Goal: Task Accomplishment & Management: Manage account settings

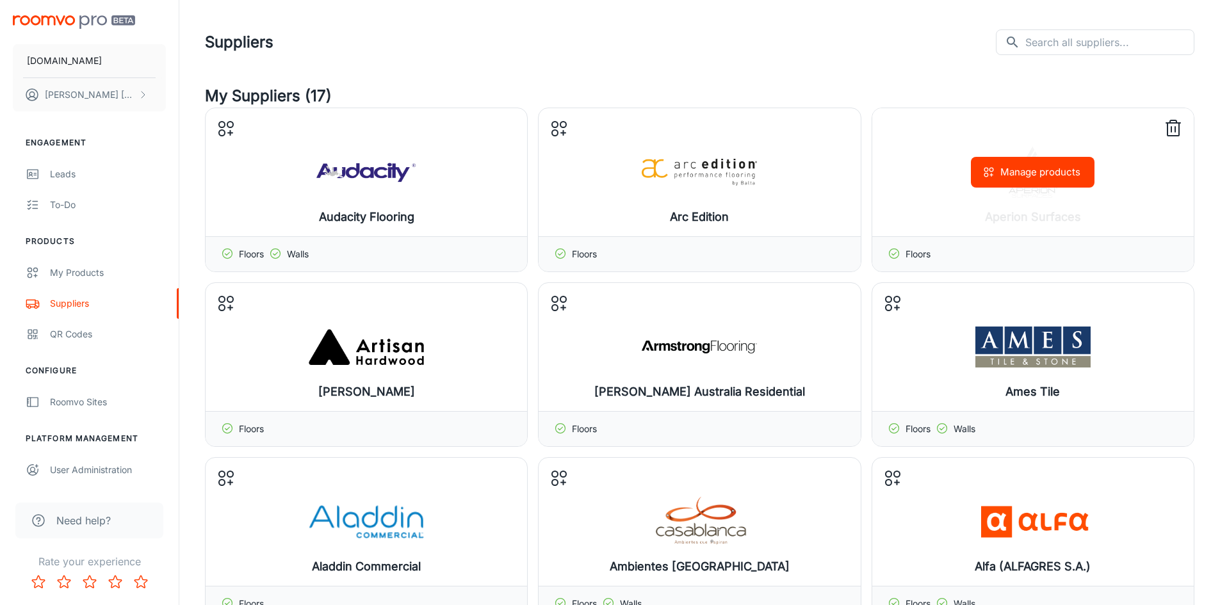
click at [1175, 128] on line at bounding box center [1175, 129] width 0 height 5
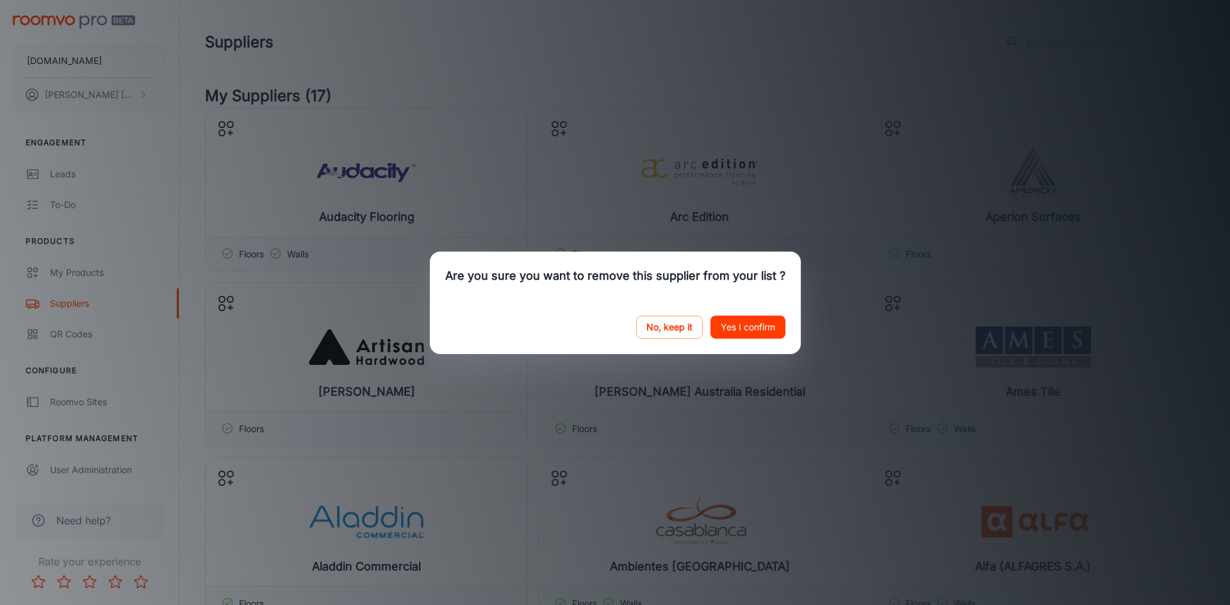
click at [753, 331] on button "Yes I confirm" at bounding box center [747, 327] width 75 height 23
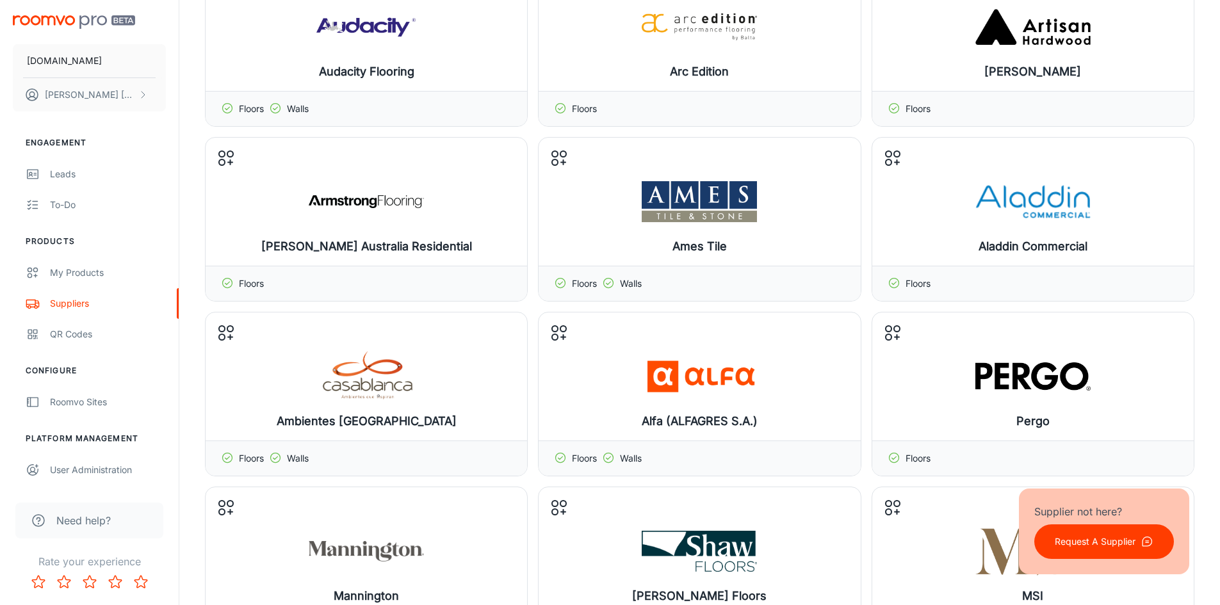
scroll to position [127, 0]
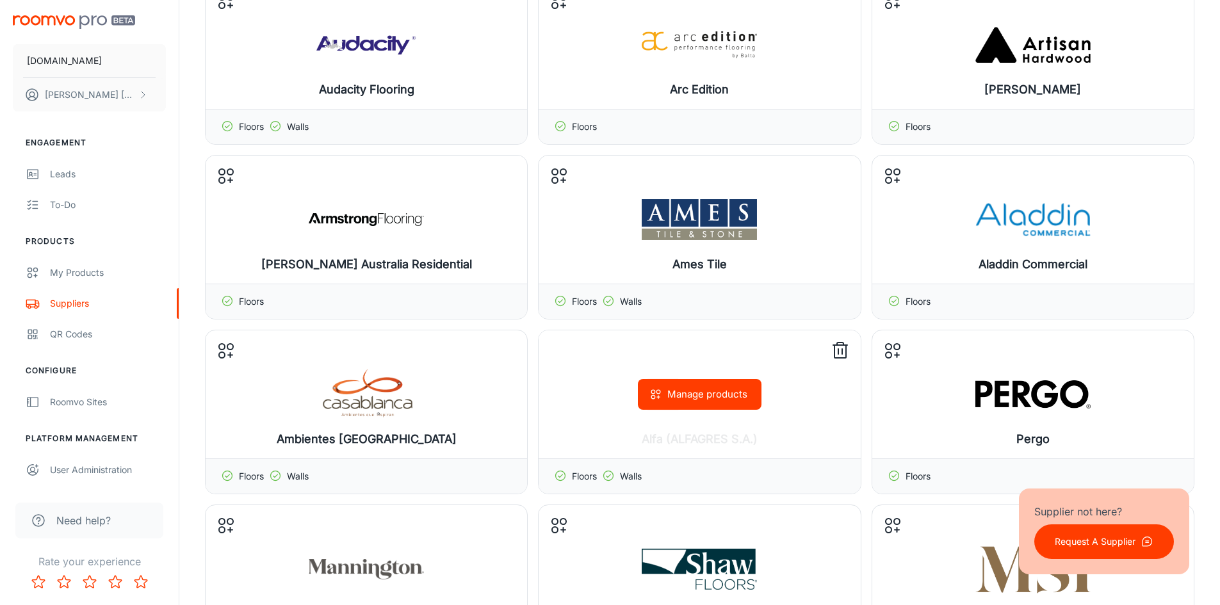
click at [840, 352] on icon at bounding box center [840, 351] width 20 height 20
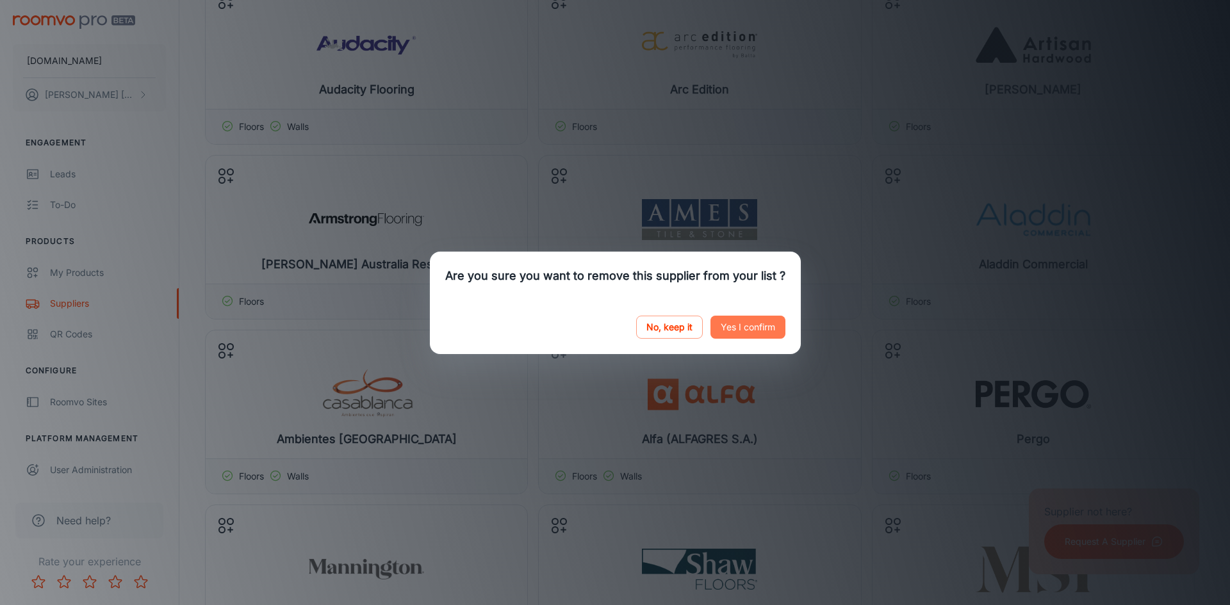
click at [753, 326] on button "Yes I confirm" at bounding box center [747, 327] width 75 height 23
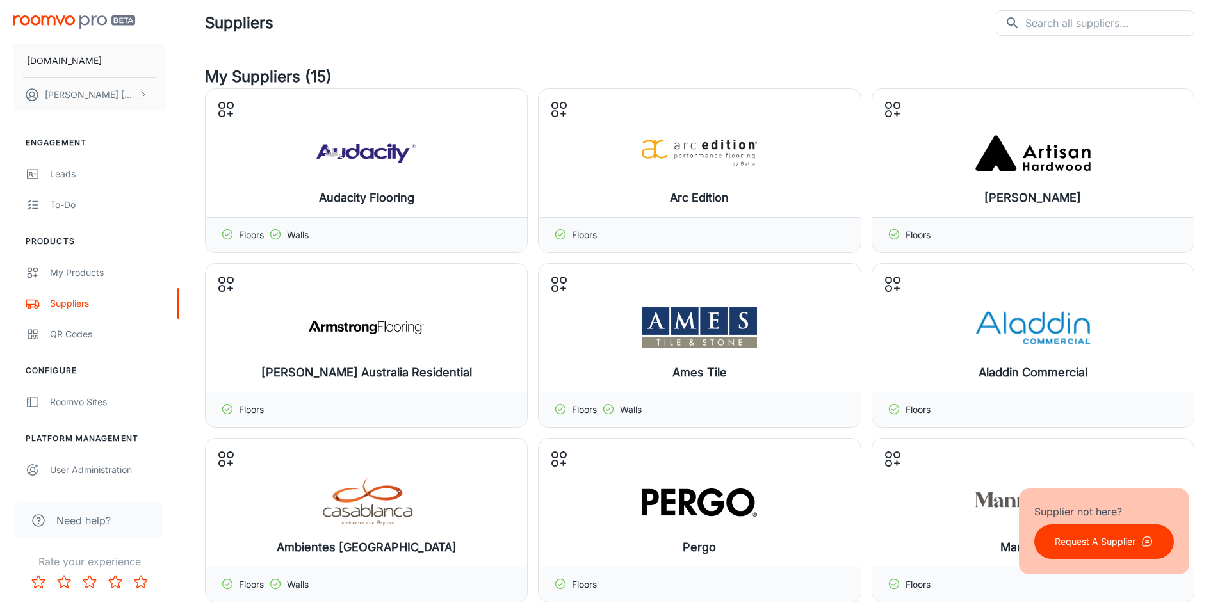
scroll to position [0, 0]
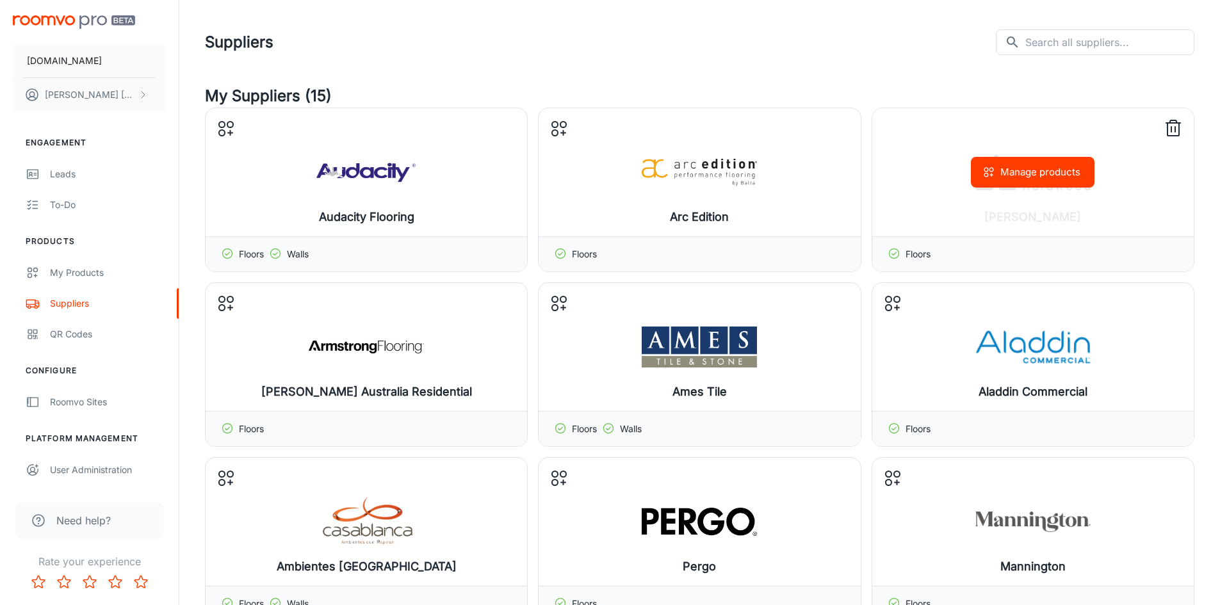
click at [1175, 132] on line at bounding box center [1175, 129] width 0 height 5
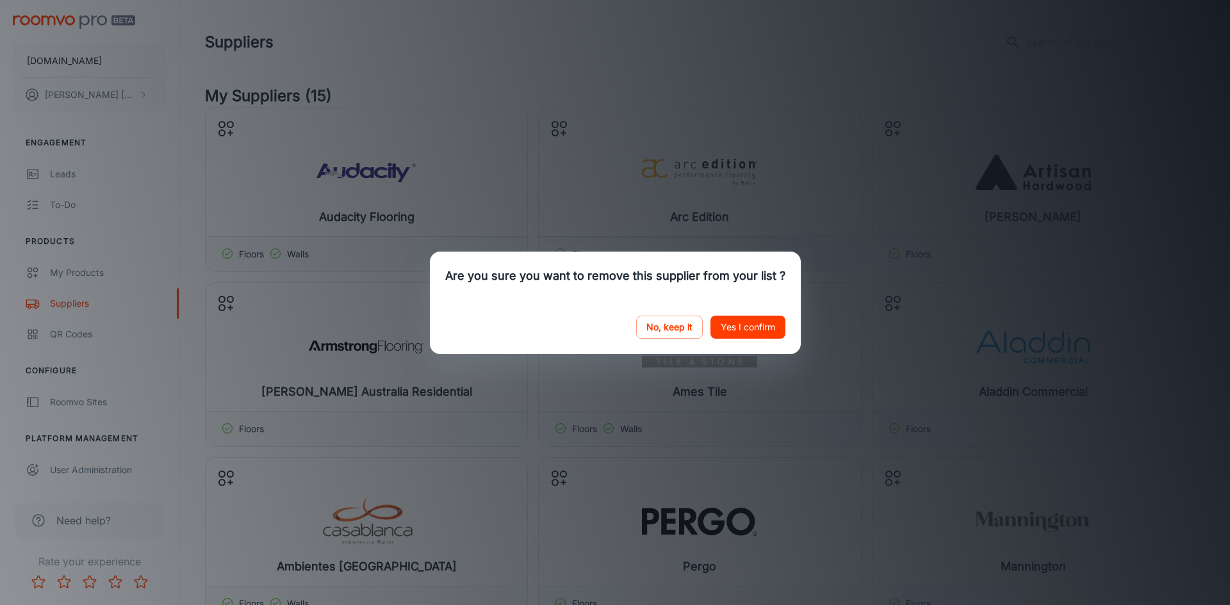
click at [750, 325] on button "Yes I confirm" at bounding box center [747, 327] width 75 height 23
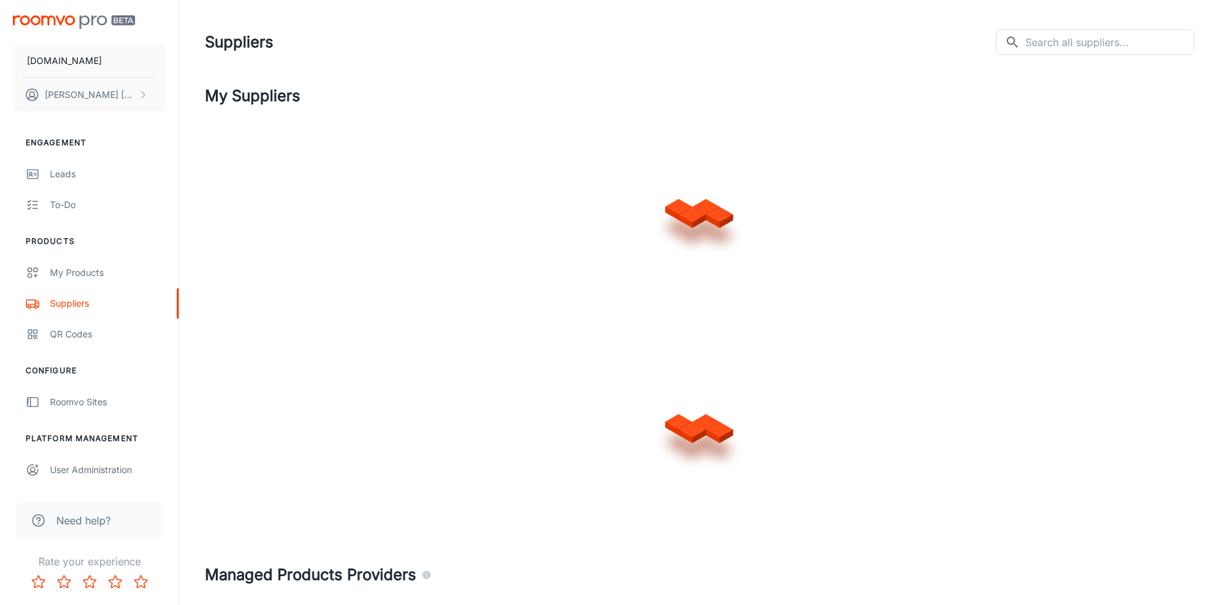
click at [508, 126] on div at bounding box center [700, 210] width 990 height 205
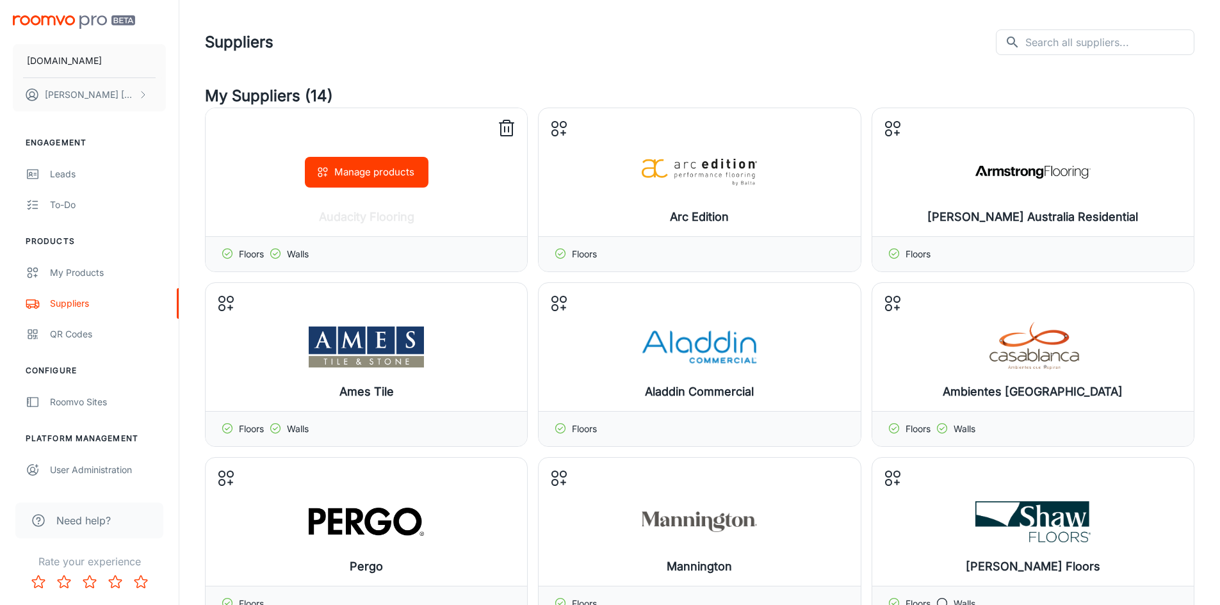
click at [508, 131] on icon at bounding box center [506, 128] width 20 height 20
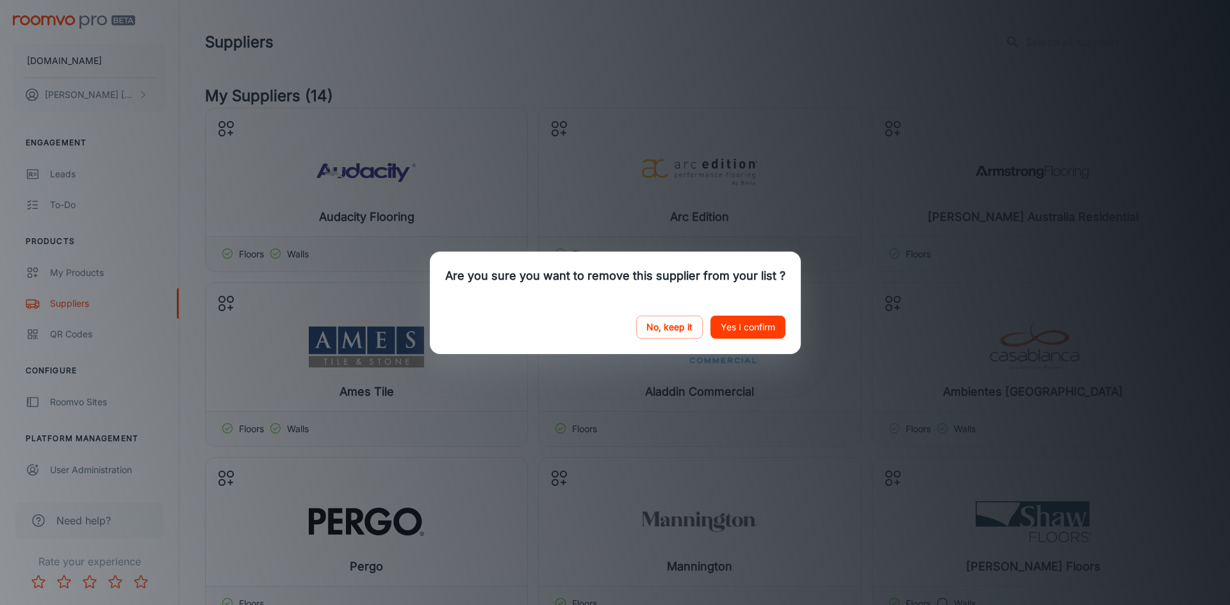
click at [744, 329] on button "Yes I confirm" at bounding box center [747, 327] width 75 height 23
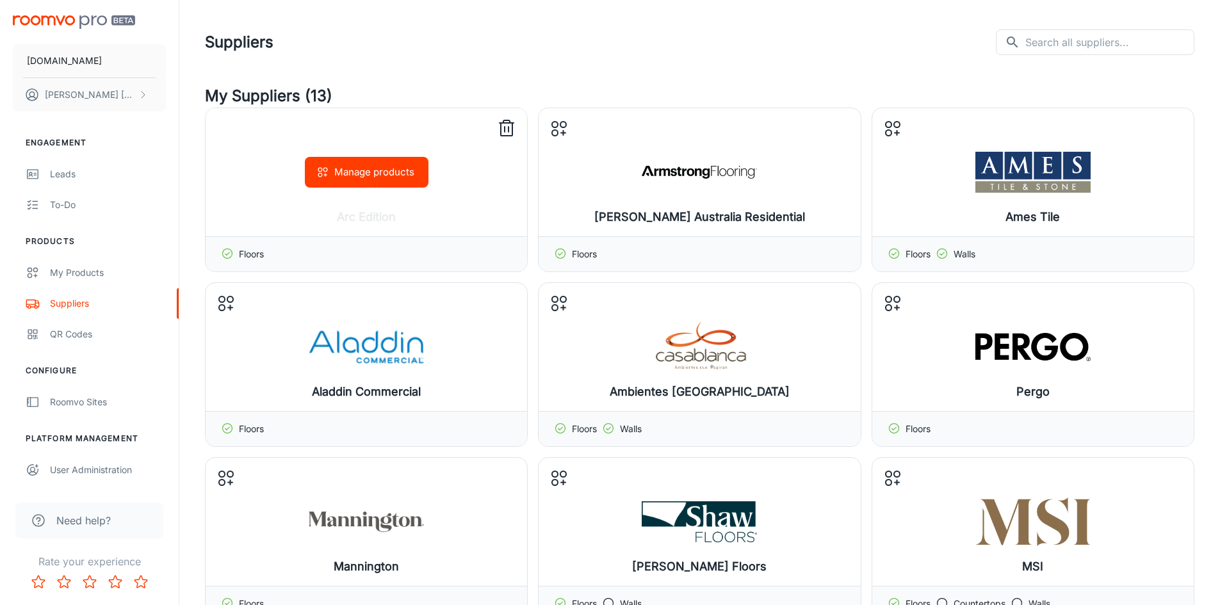
click at [510, 125] on icon at bounding box center [506, 128] width 20 height 20
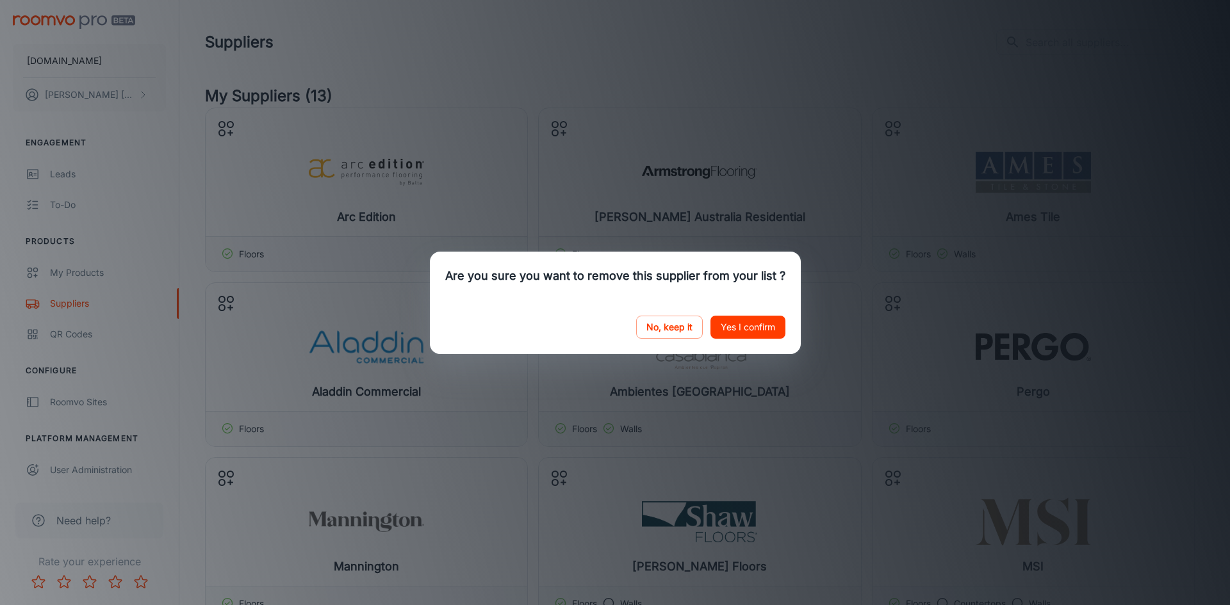
click at [755, 319] on button "Yes I confirm" at bounding box center [747, 327] width 75 height 23
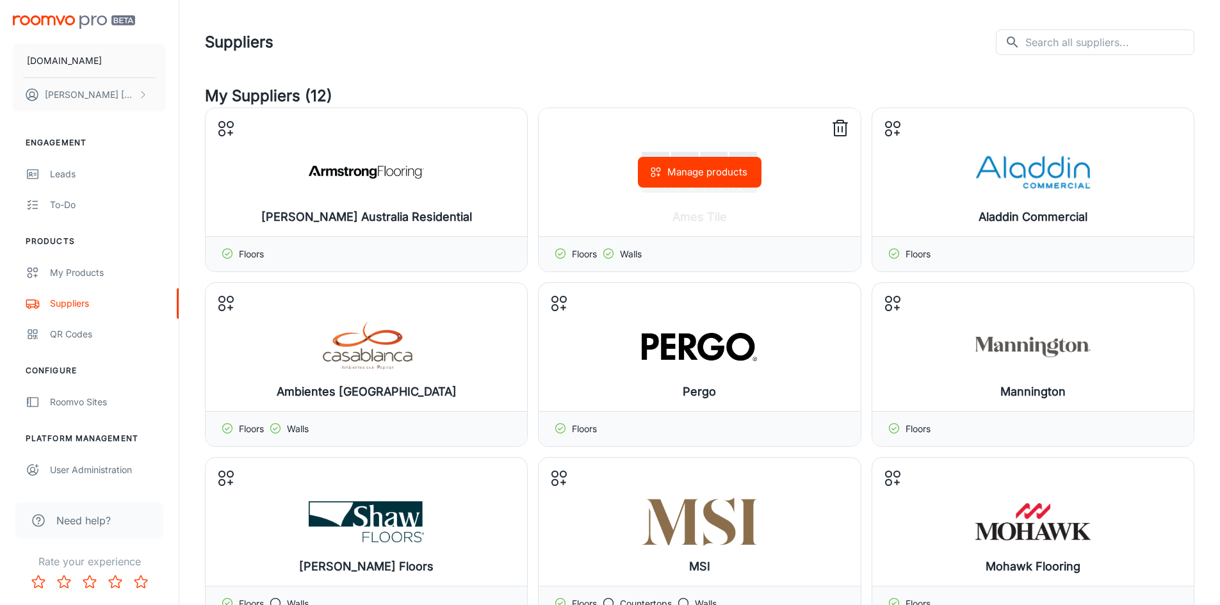
click at [844, 124] on icon at bounding box center [840, 128] width 20 height 20
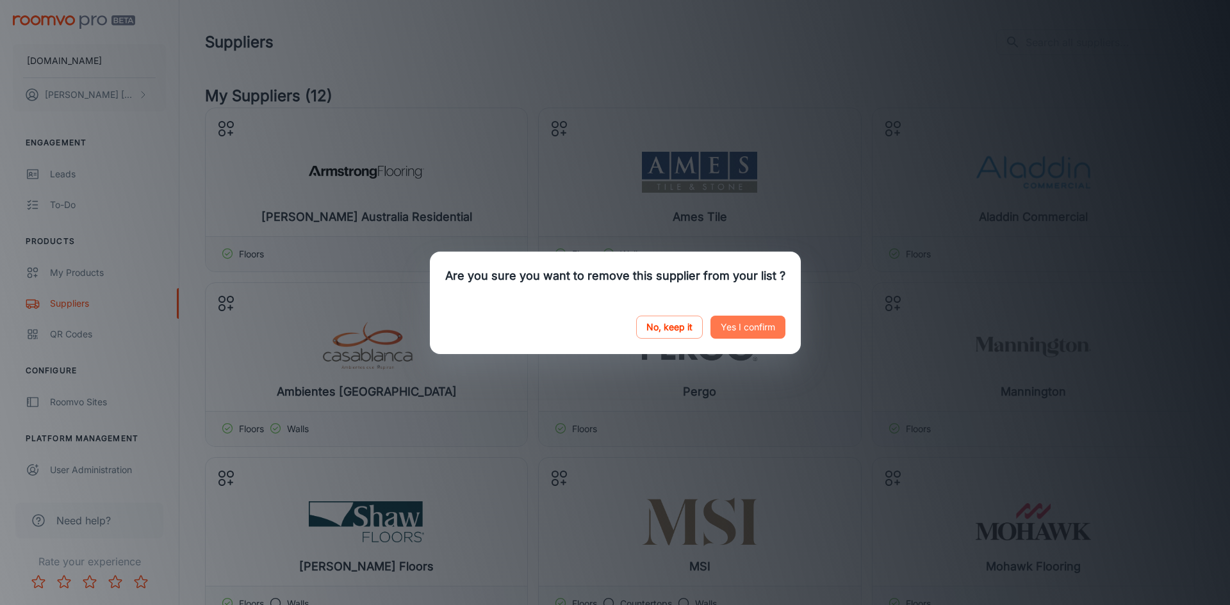
click at [749, 325] on button "Yes I confirm" at bounding box center [747, 327] width 75 height 23
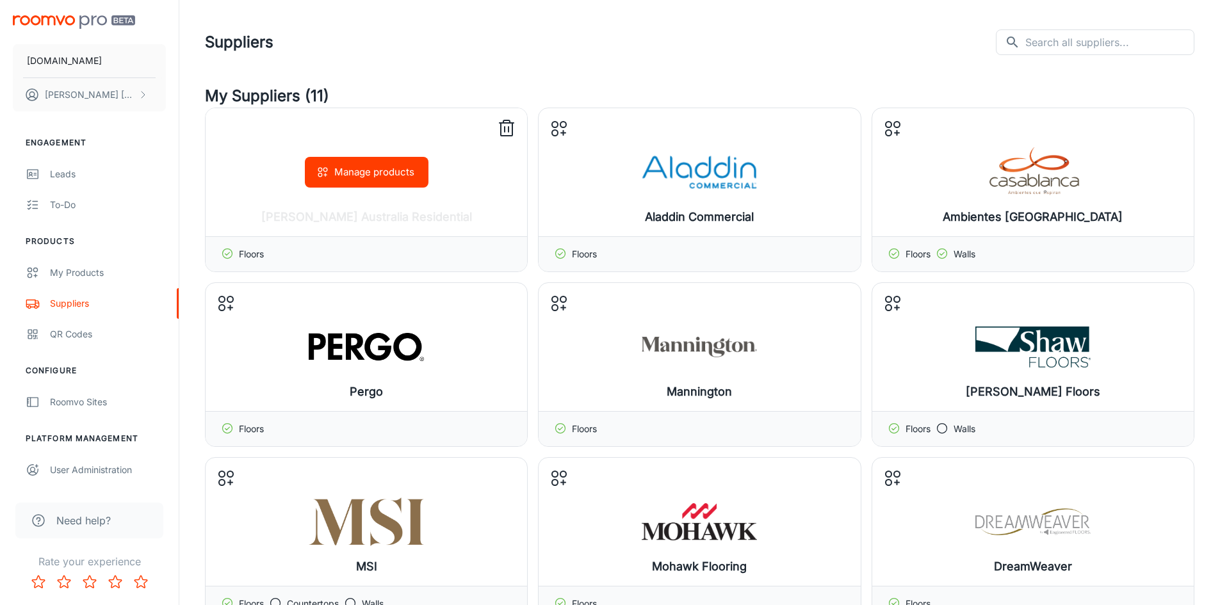
click at [504, 123] on icon at bounding box center [506, 121] width 6 height 3
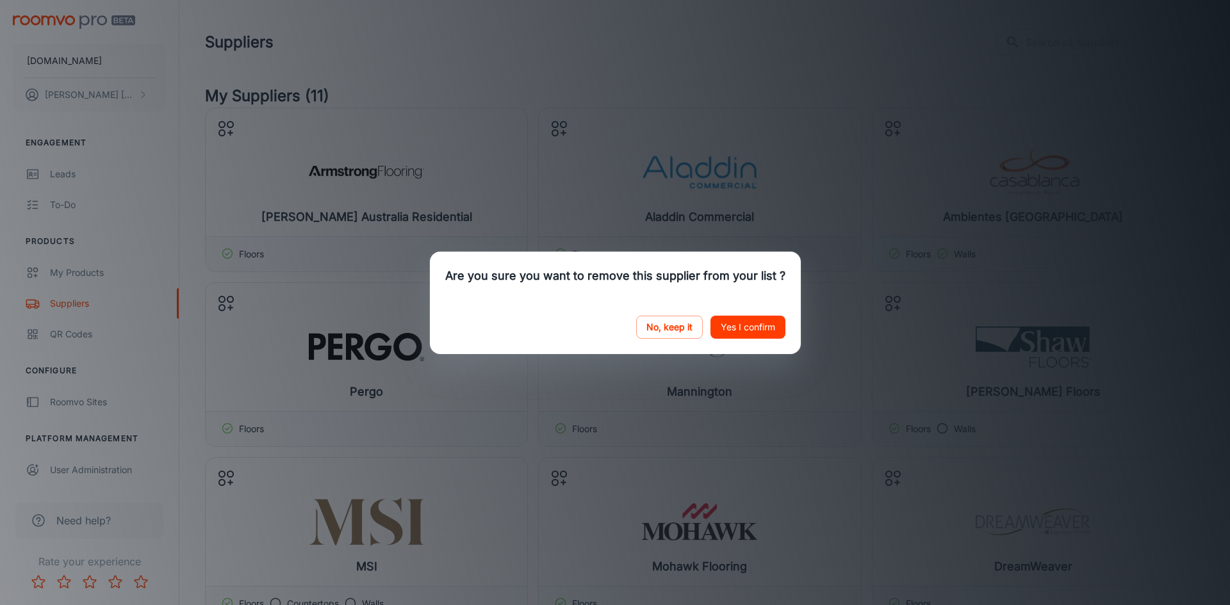
click at [736, 332] on button "Yes I confirm" at bounding box center [747, 327] width 75 height 23
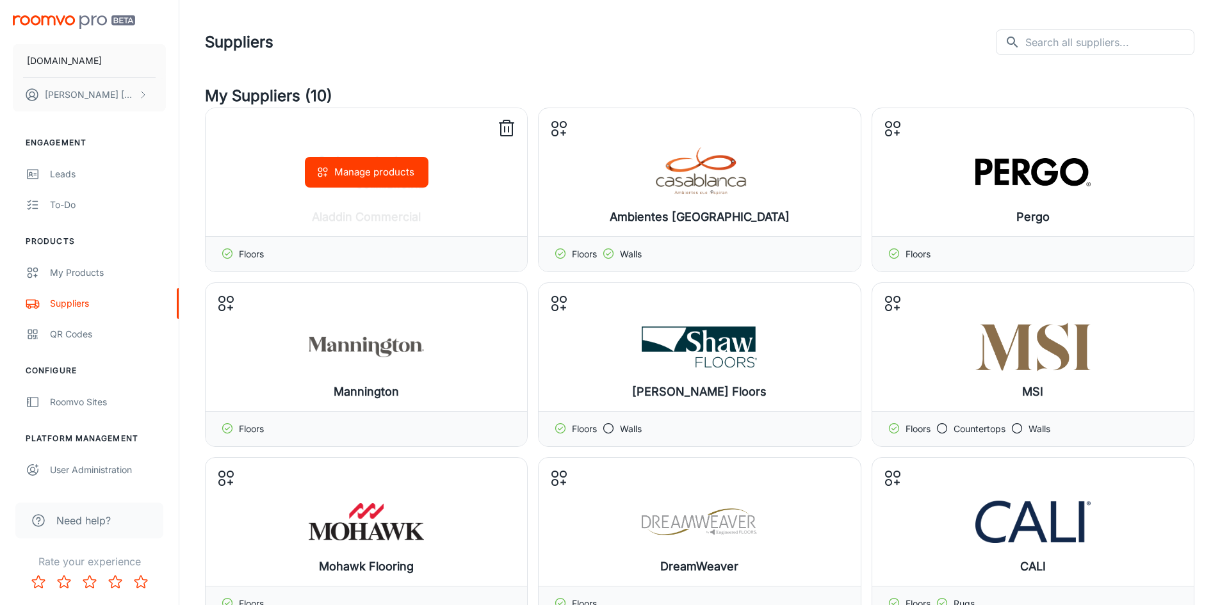
click at [508, 130] on icon at bounding box center [506, 128] width 20 height 20
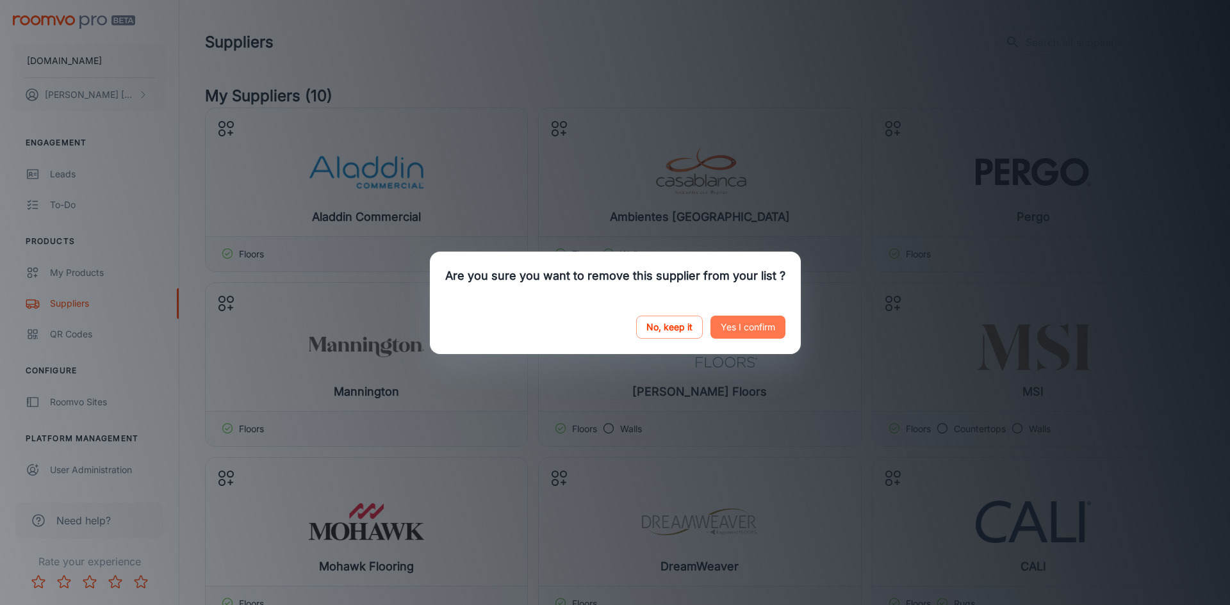
click at [750, 321] on button "Yes I confirm" at bounding box center [747, 327] width 75 height 23
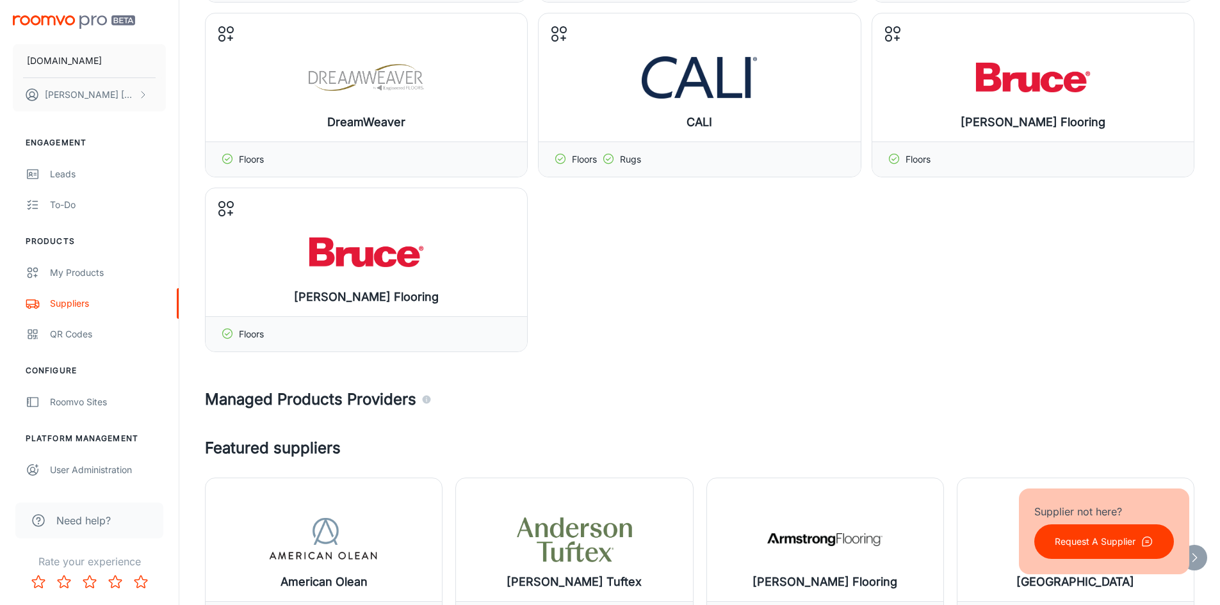
scroll to position [266, 0]
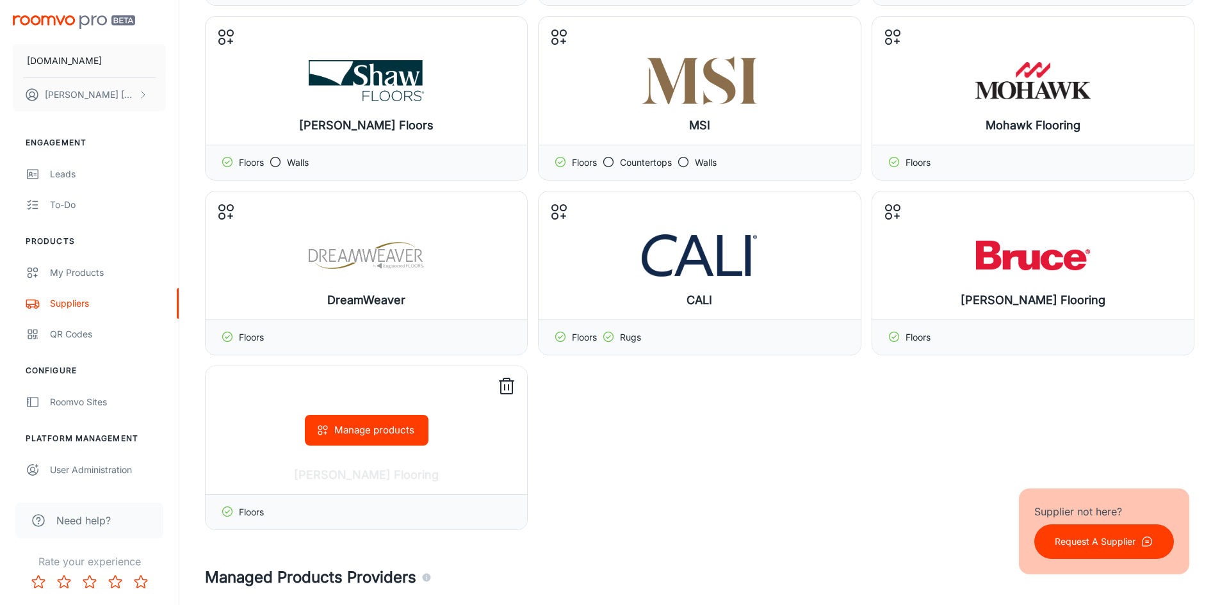
click at [506, 391] on icon at bounding box center [506, 387] width 20 height 20
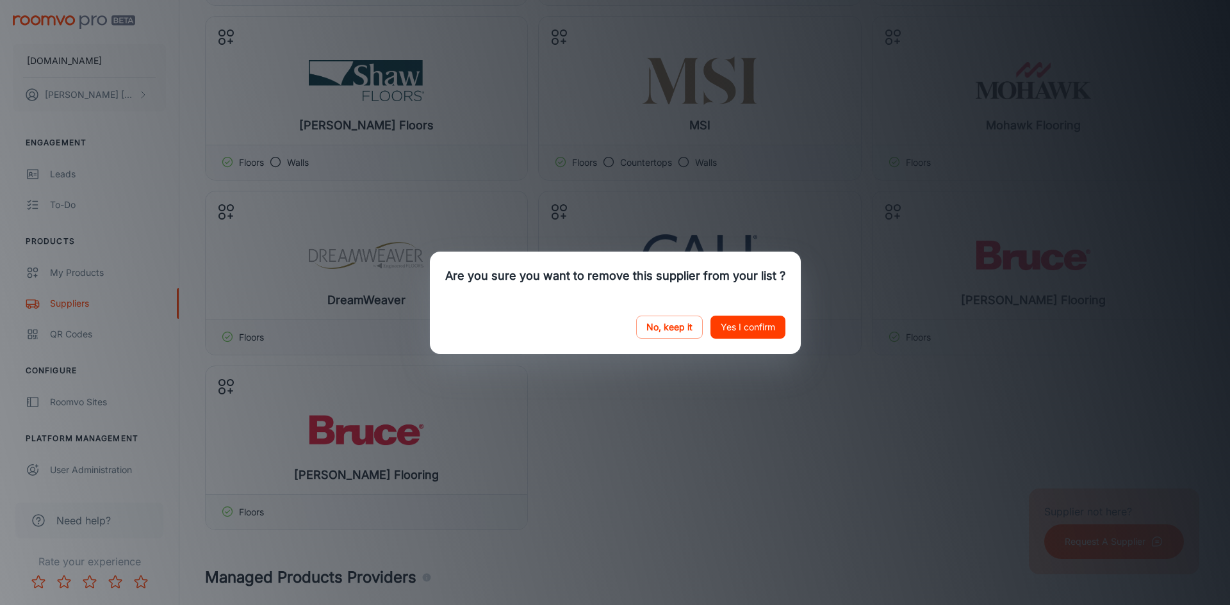
click at [744, 322] on button "Yes I confirm" at bounding box center [747, 327] width 75 height 23
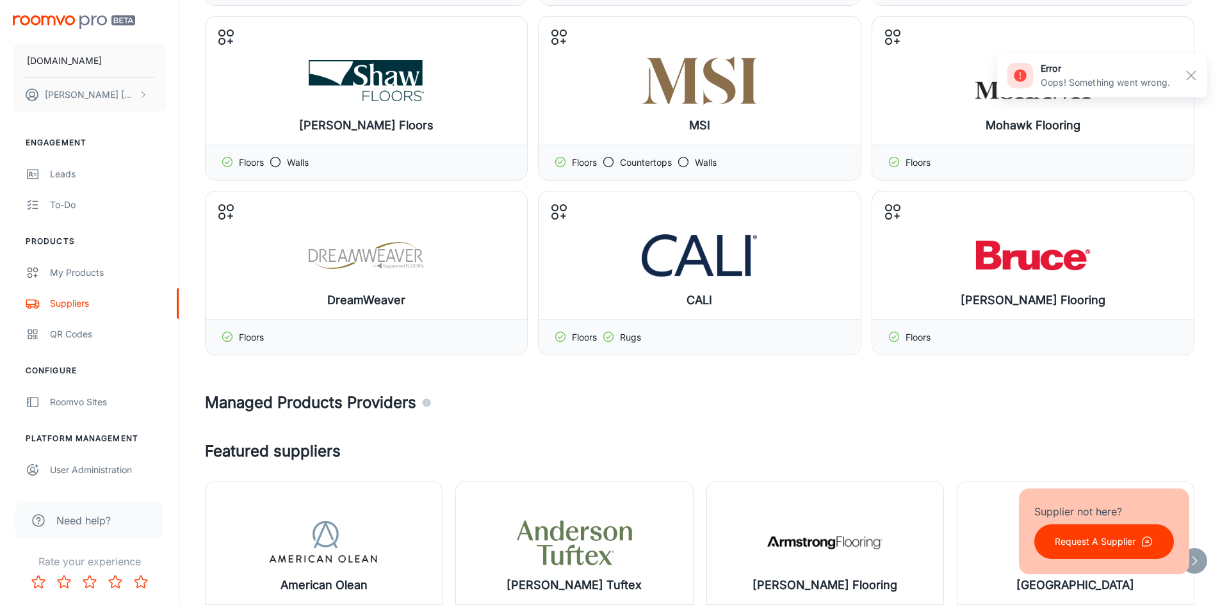
scroll to position [0, 0]
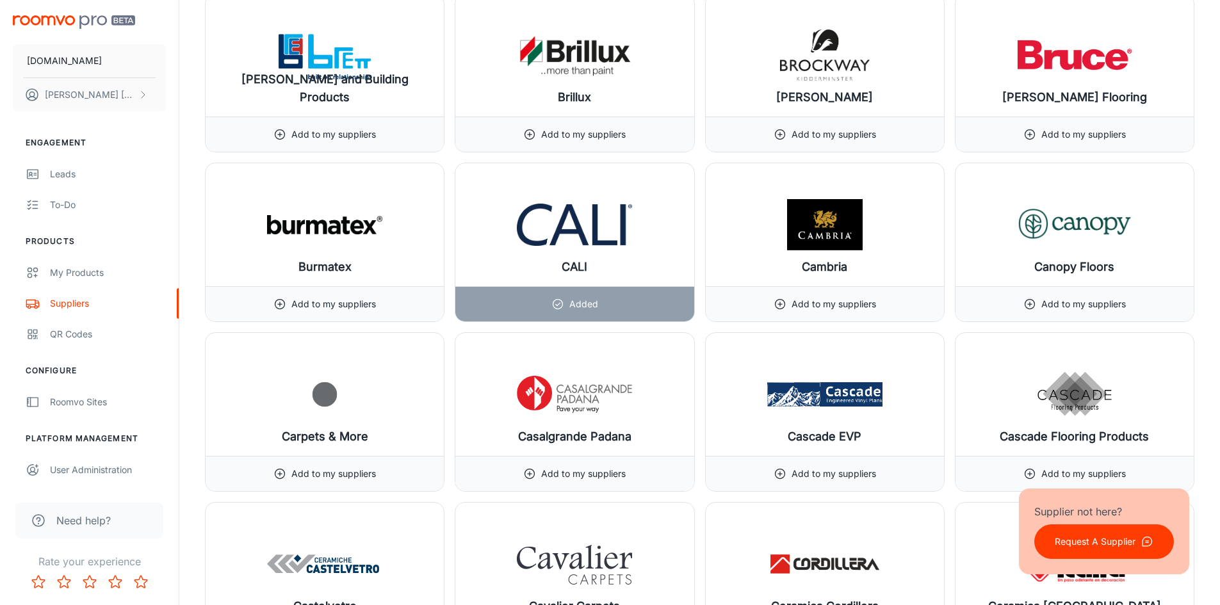
scroll to position [3023, 0]
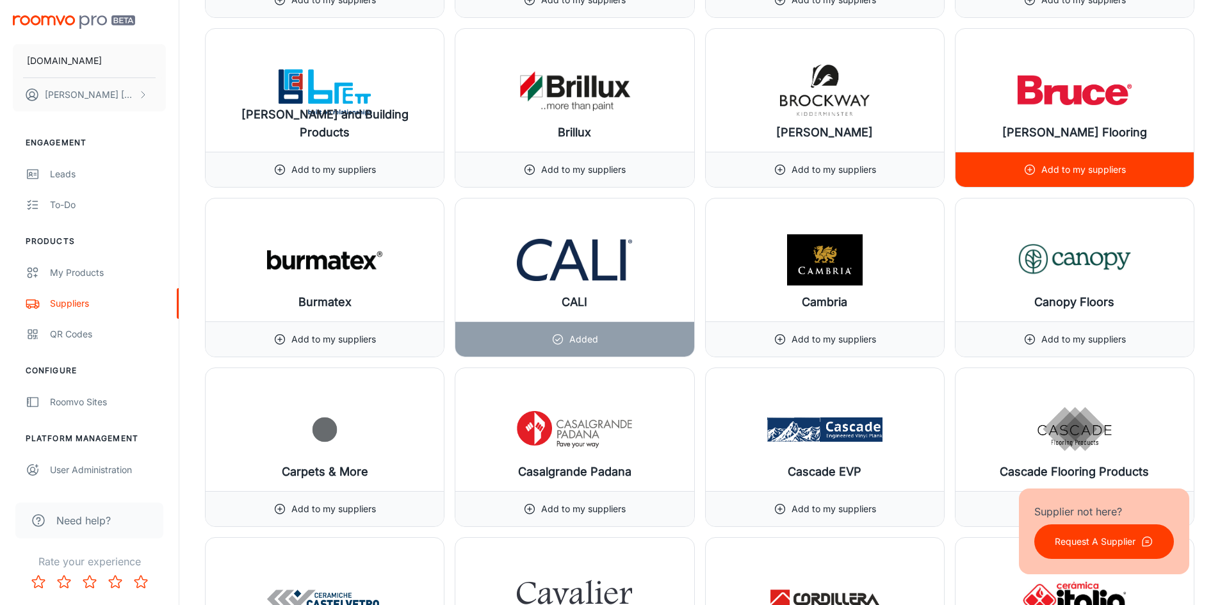
click at [1102, 174] on p "Add to my suppliers" at bounding box center [1083, 170] width 85 height 14
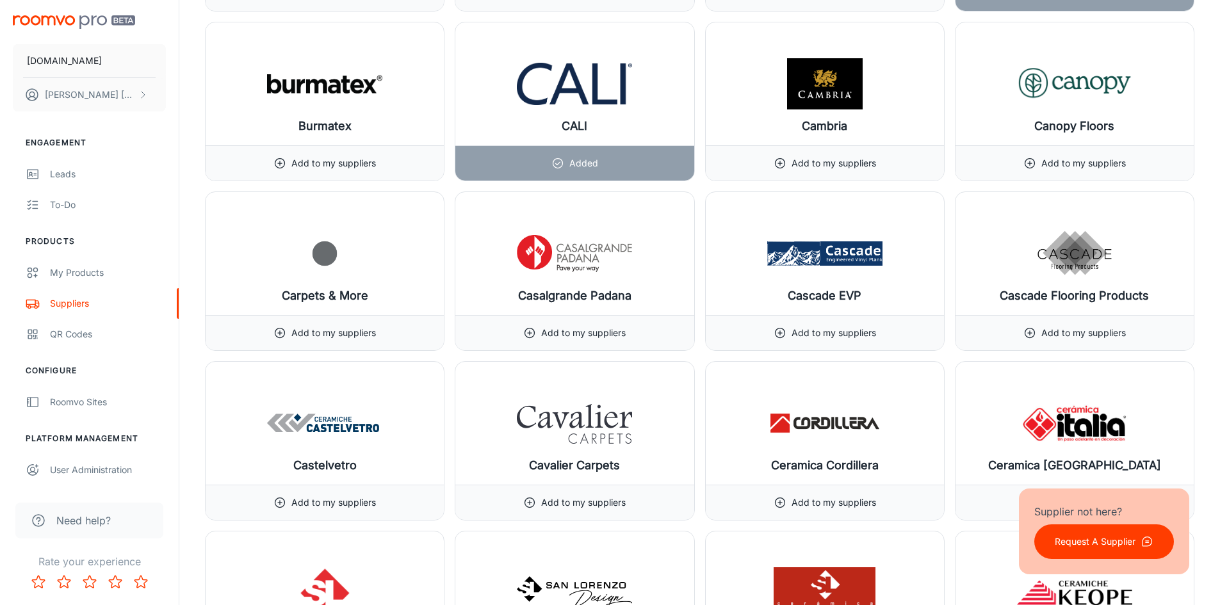
scroll to position [3305, 0]
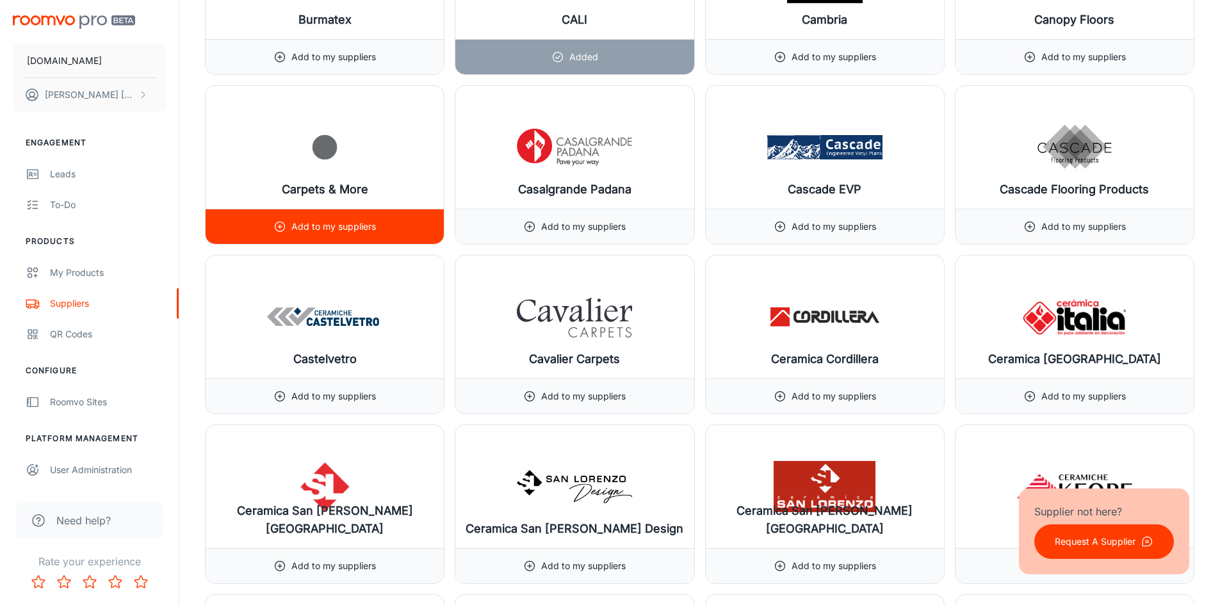
click at [340, 151] on img at bounding box center [324, 147] width 115 height 51
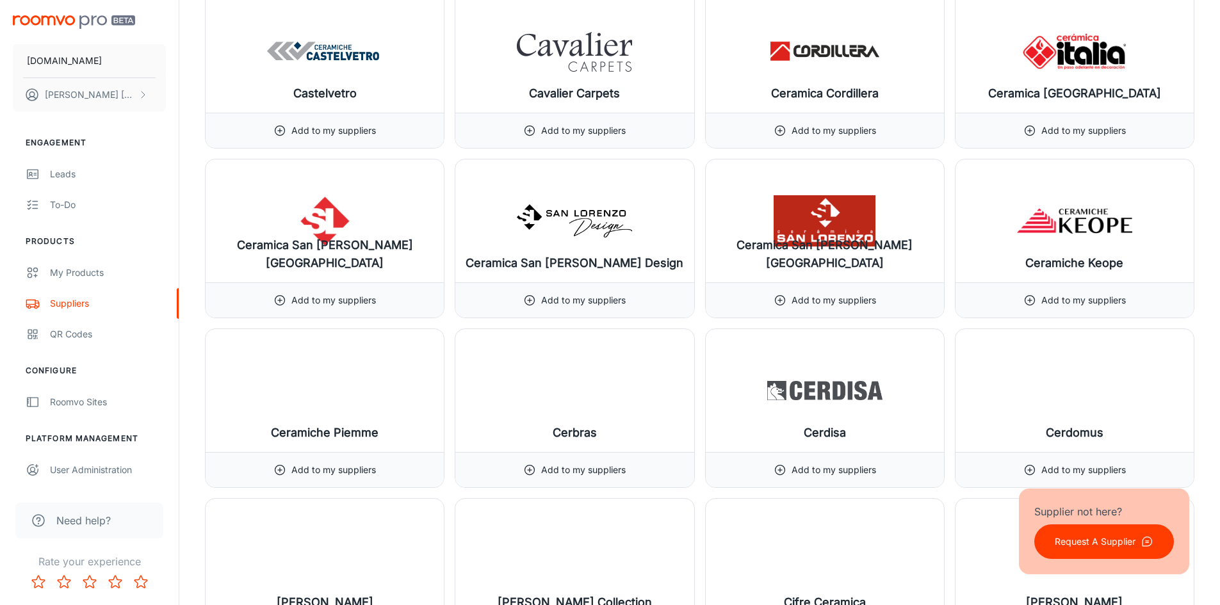
scroll to position [0, 0]
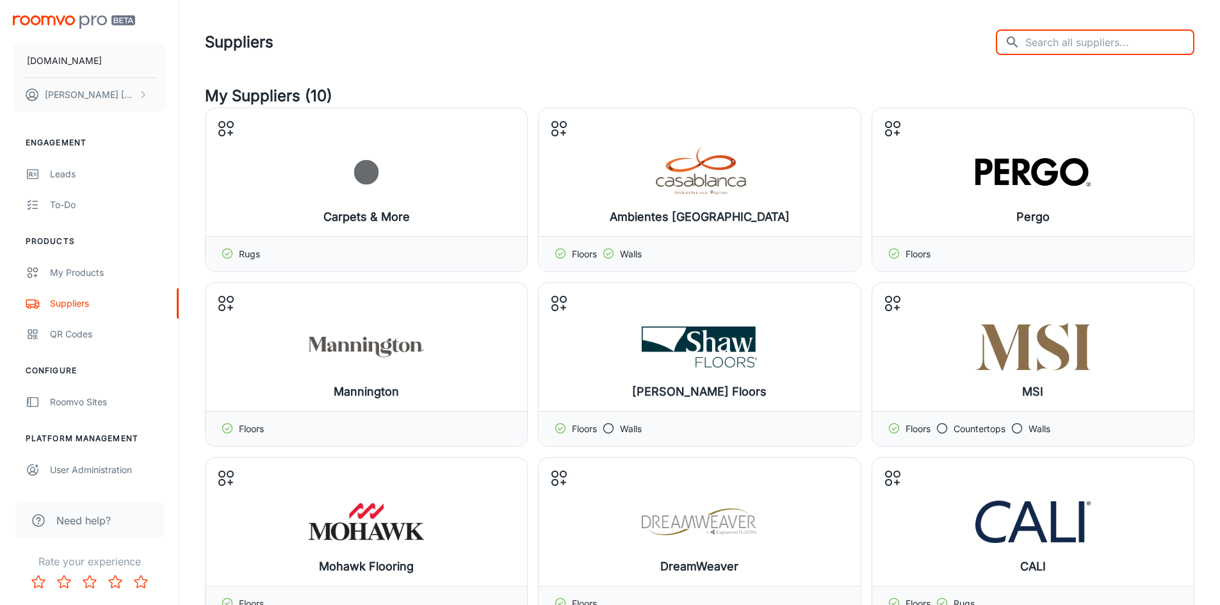
click at [1086, 47] on input "text" at bounding box center [1109, 42] width 169 height 26
type input "carpet"
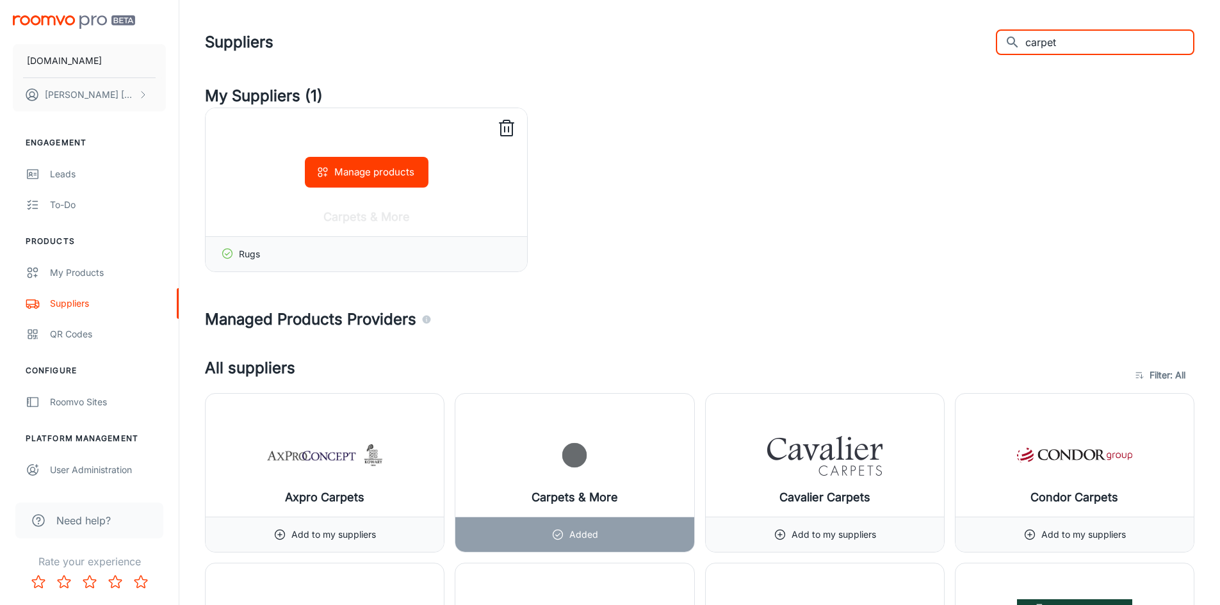
click at [510, 128] on icon at bounding box center [506, 128] width 20 height 20
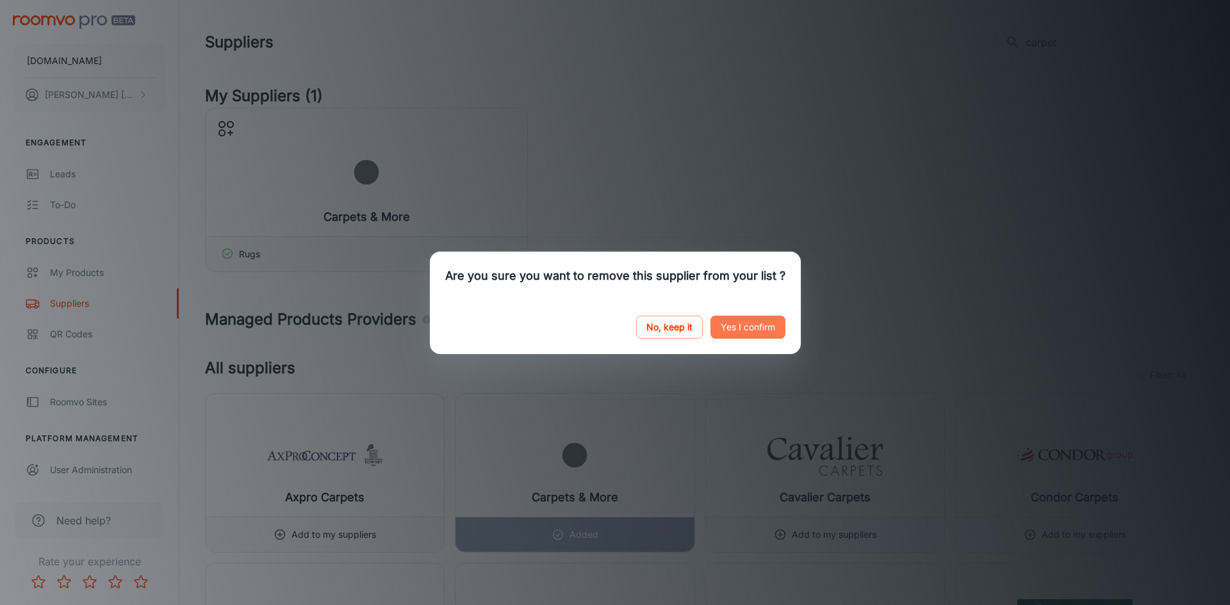
click at [736, 323] on button "Yes I confirm" at bounding box center [747, 327] width 75 height 23
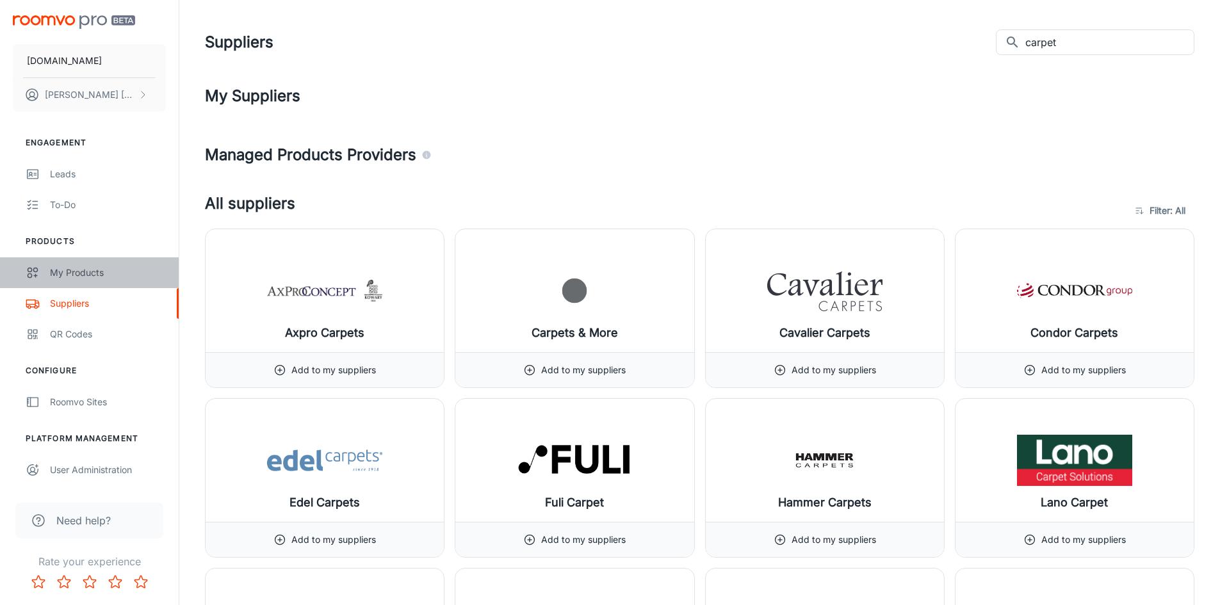
click at [63, 279] on div "My Products" at bounding box center [108, 273] width 116 height 14
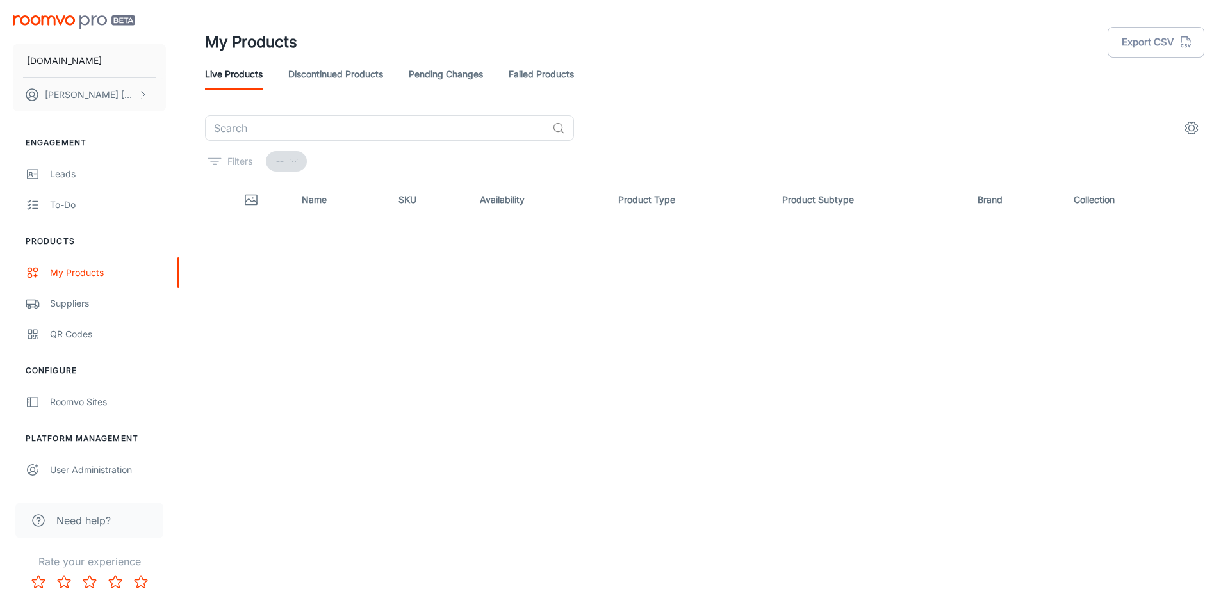
click at [430, 307] on div "Name SKU Availability Product Type Product Subtype Brand Collection" at bounding box center [704, 363] width 999 height 362
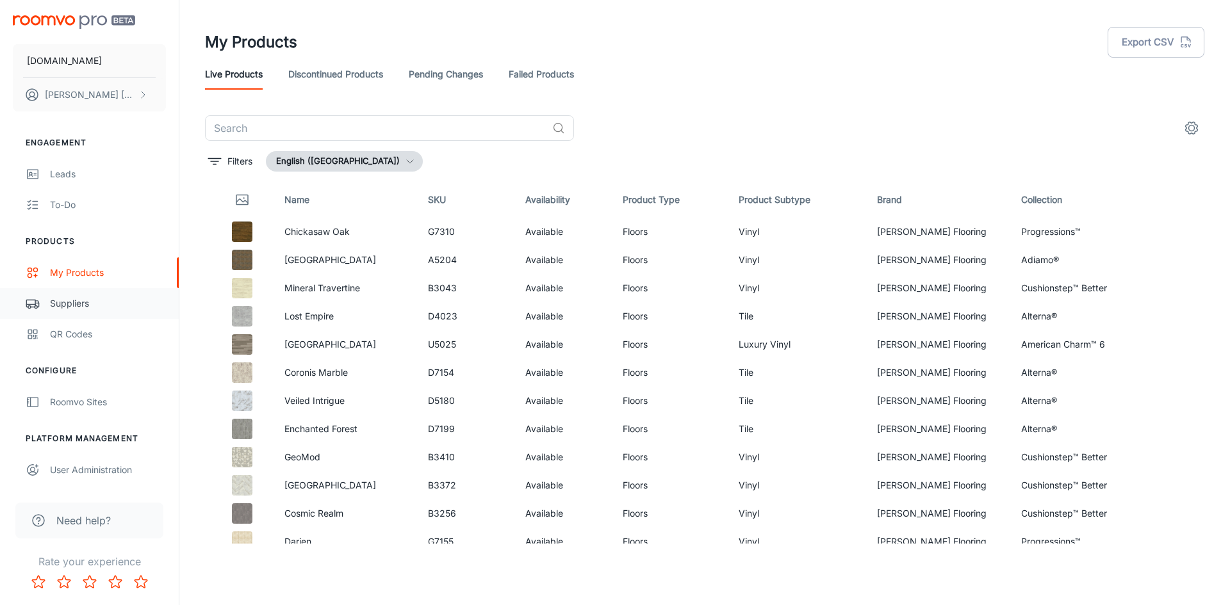
click at [76, 302] on div "Suppliers" at bounding box center [108, 304] width 116 height 14
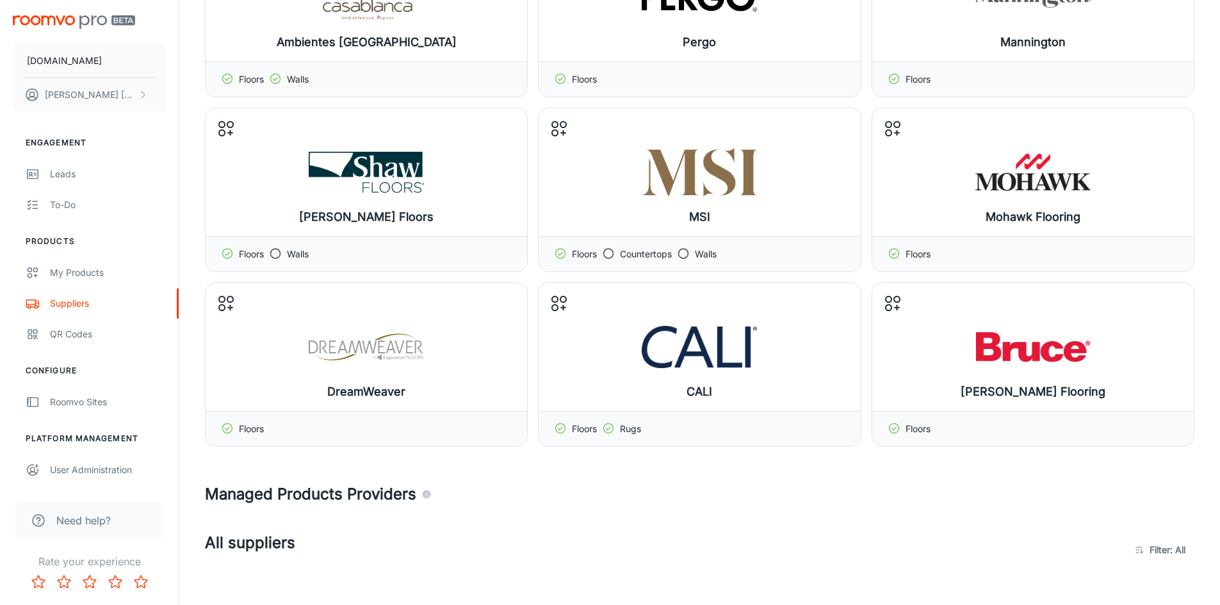
scroll to position [197, 0]
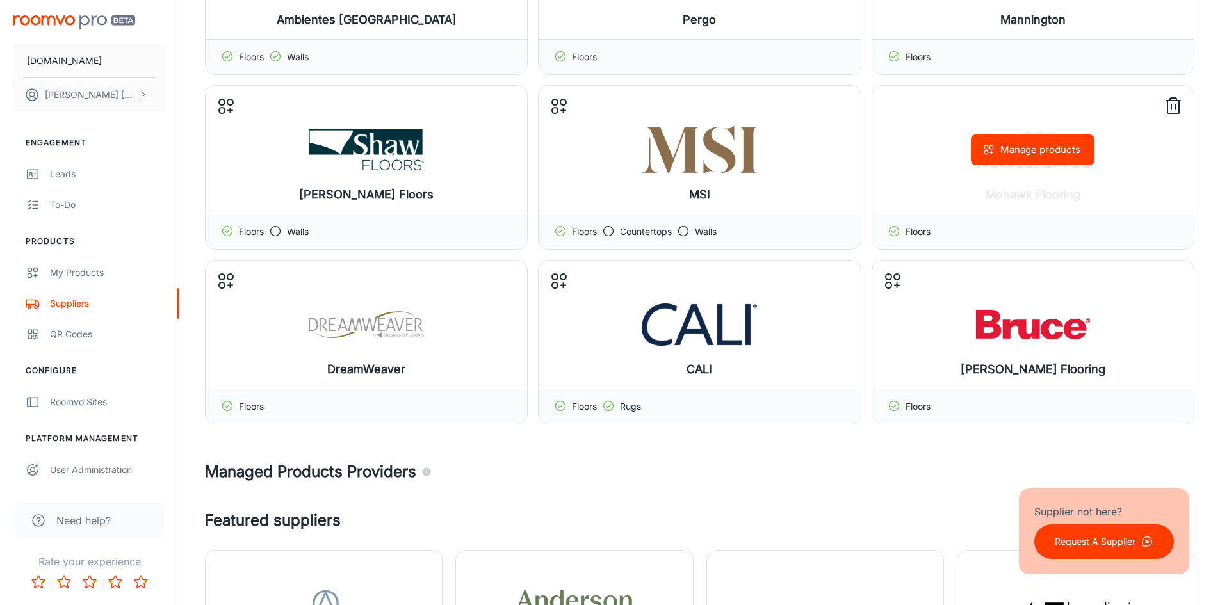
click at [1043, 147] on button "Manage products" at bounding box center [1033, 150] width 124 height 31
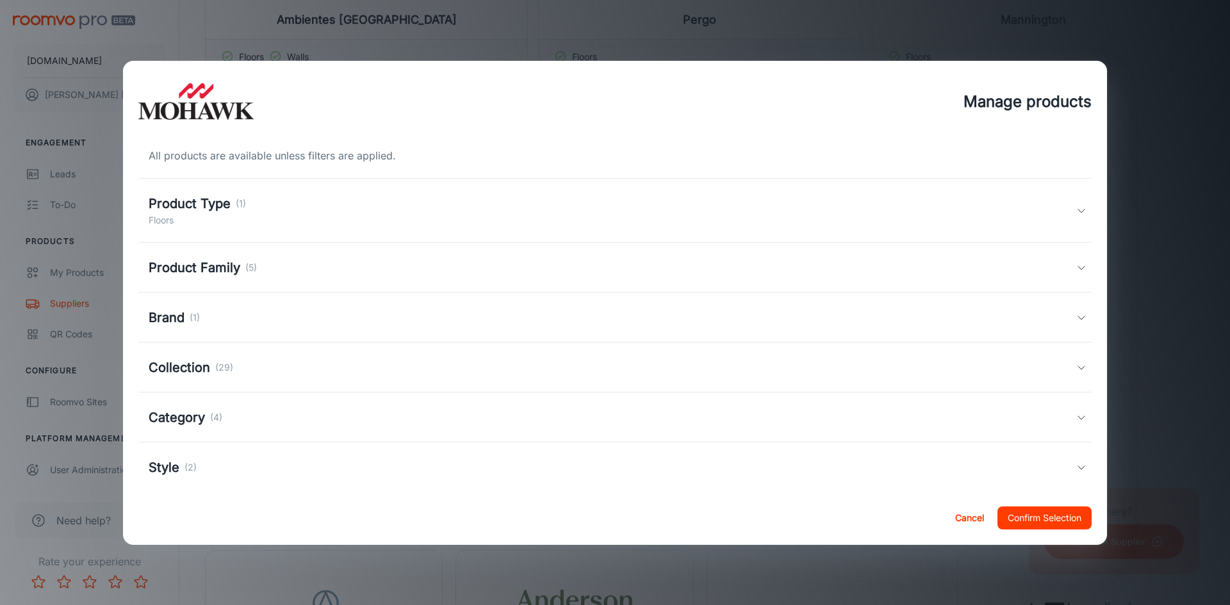
click at [1073, 216] on div "Product Type (1) Floors" at bounding box center [614, 211] width 953 height 64
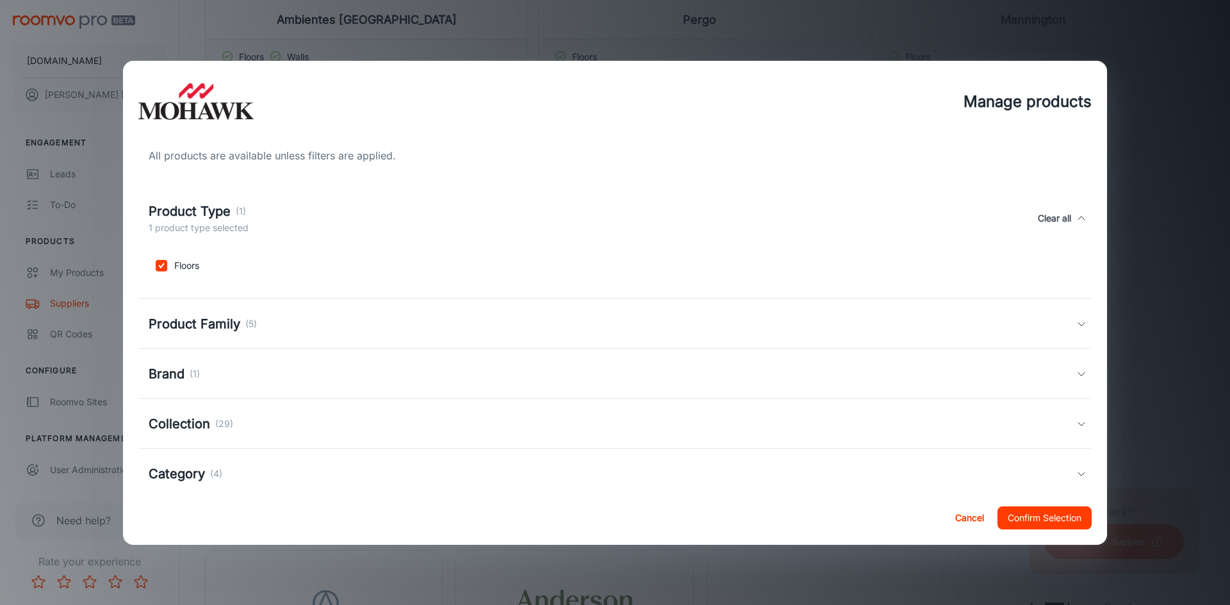
click at [1076, 216] on icon at bounding box center [1081, 218] width 10 height 10
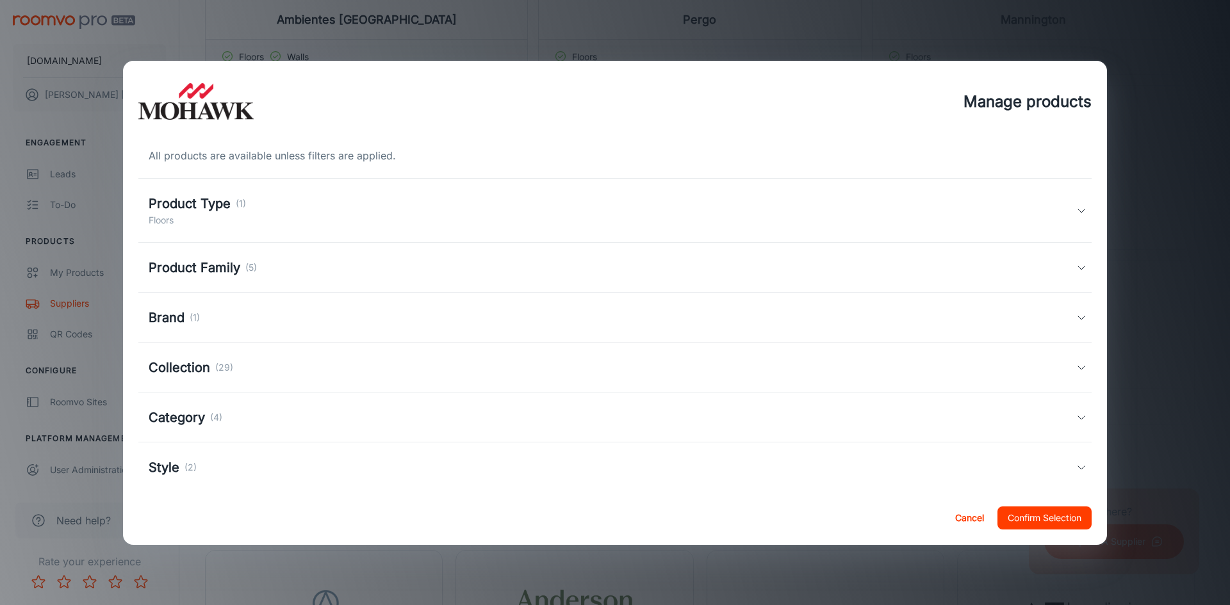
click at [1073, 216] on div "Product Type (1) Floors" at bounding box center [614, 211] width 953 height 64
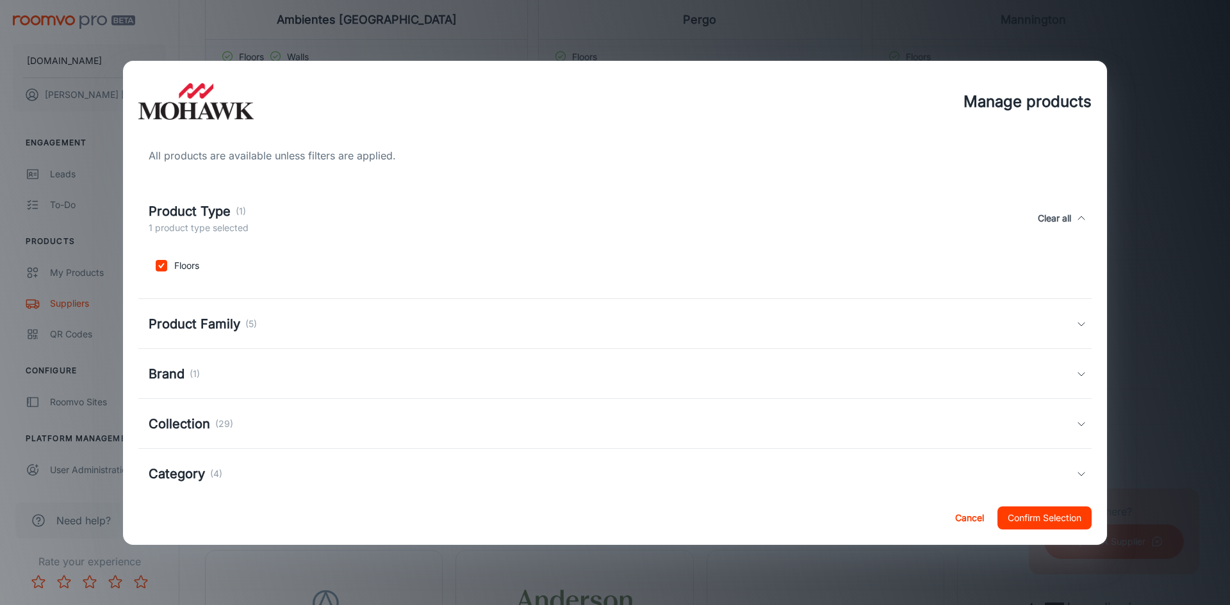
click at [1076, 216] on icon at bounding box center [1081, 218] width 10 height 10
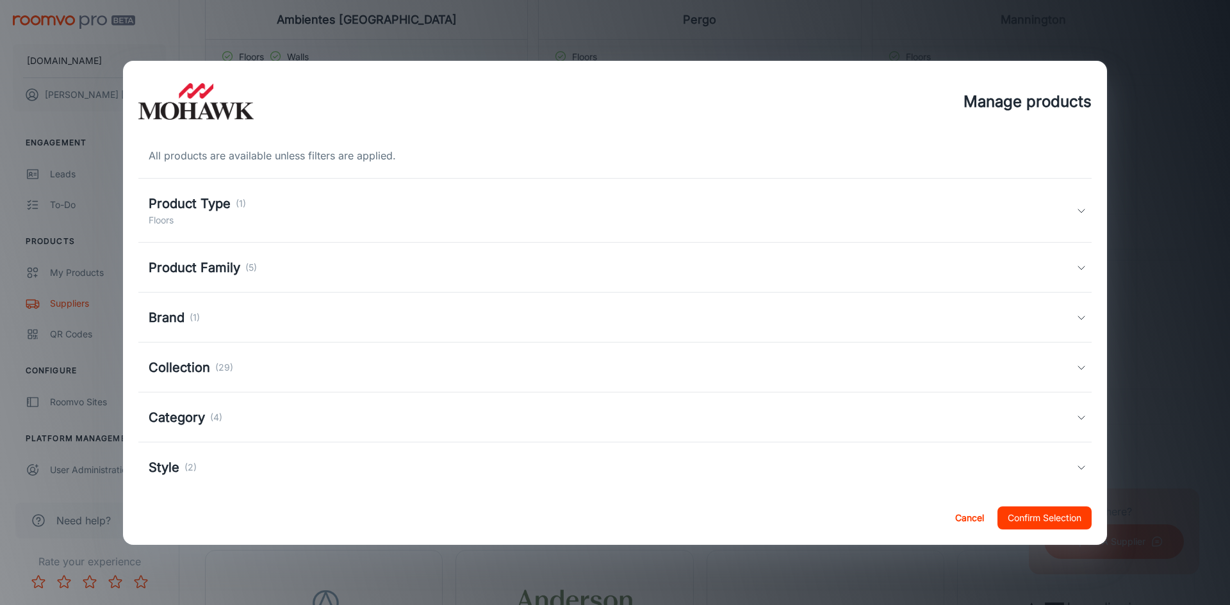
click at [1076, 269] on icon at bounding box center [1081, 268] width 10 height 10
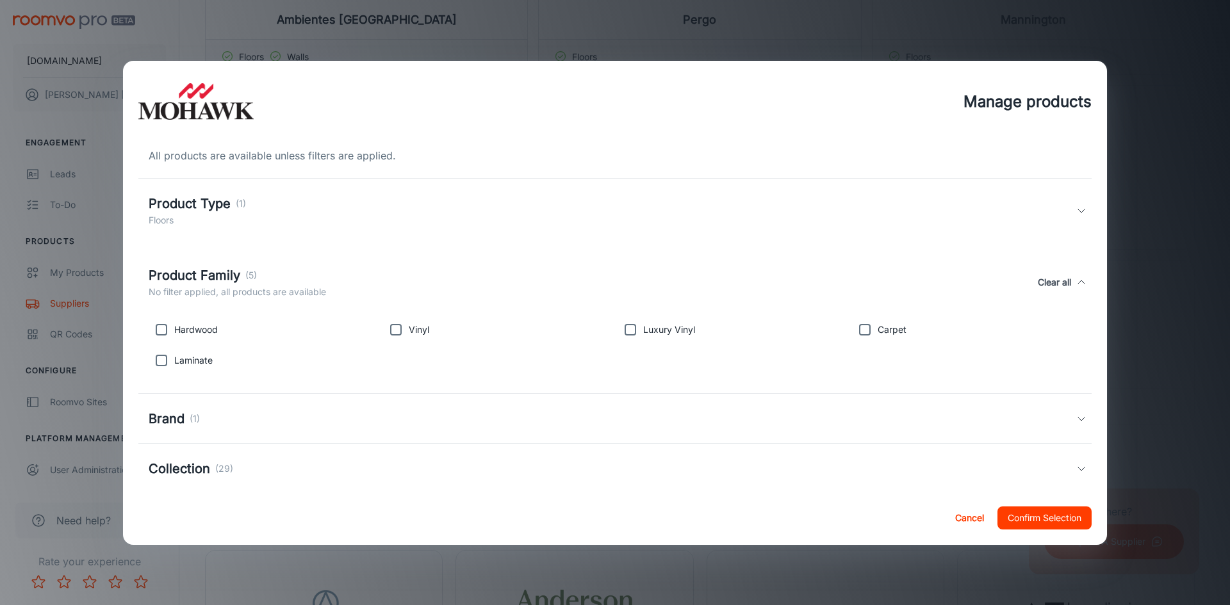
click at [859, 328] on input "checkbox" at bounding box center [865, 330] width 26 height 26
checkbox input "true"
click at [1036, 509] on button "Confirm Selection" at bounding box center [1044, 518] width 94 height 23
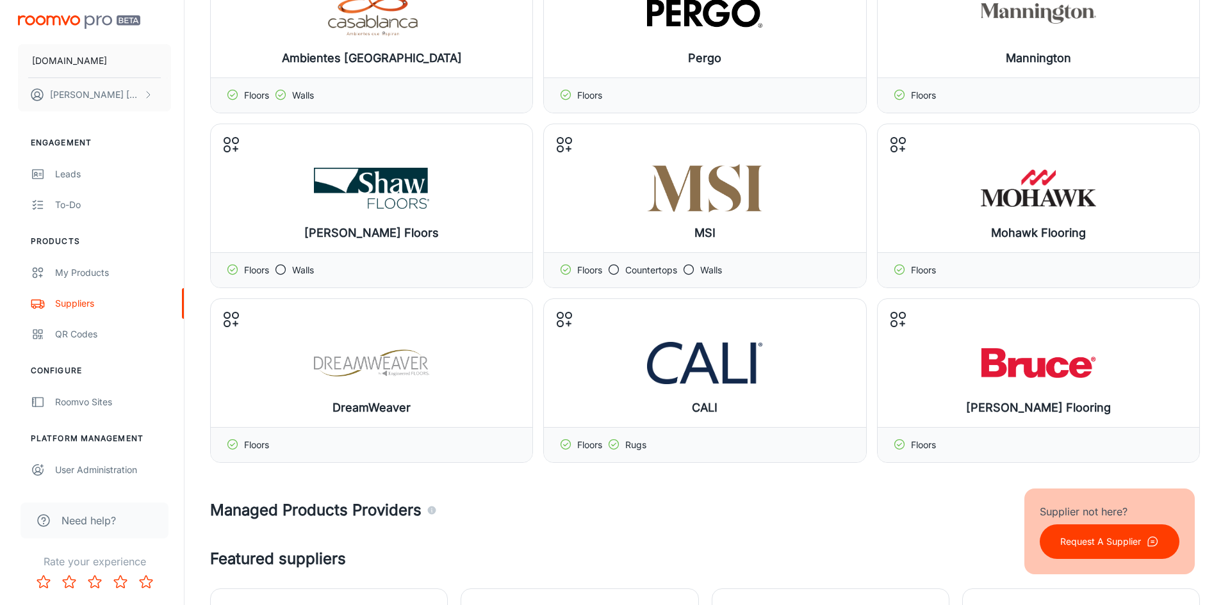
scroll to position [141, 0]
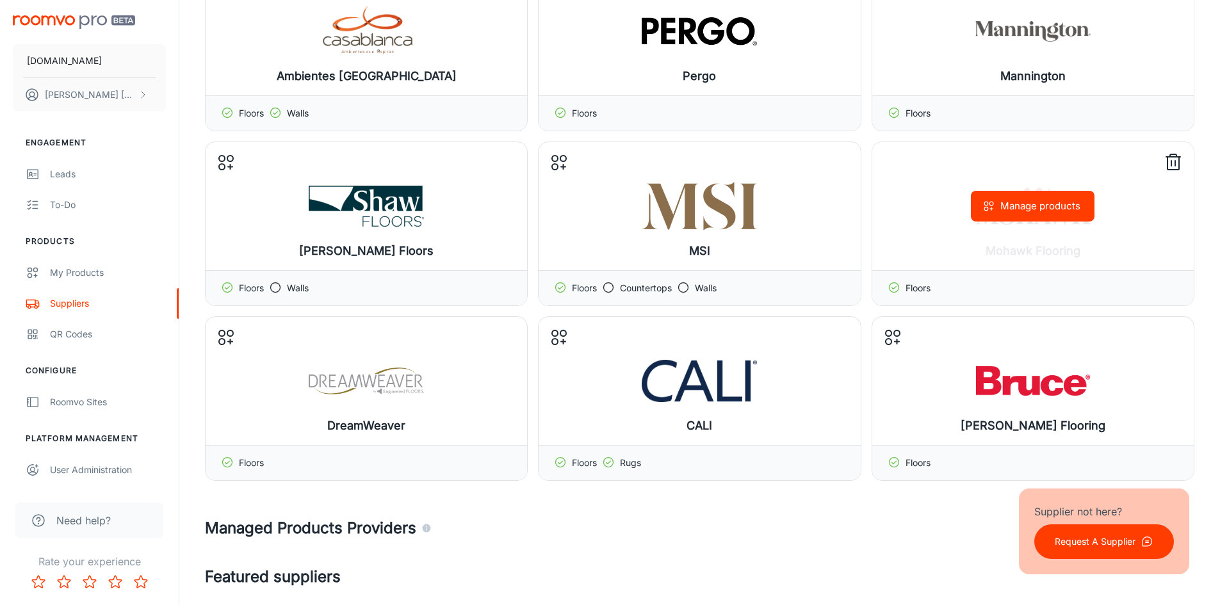
click at [1051, 208] on button "Manage products" at bounding box center [1033, 206] width 124 height 31
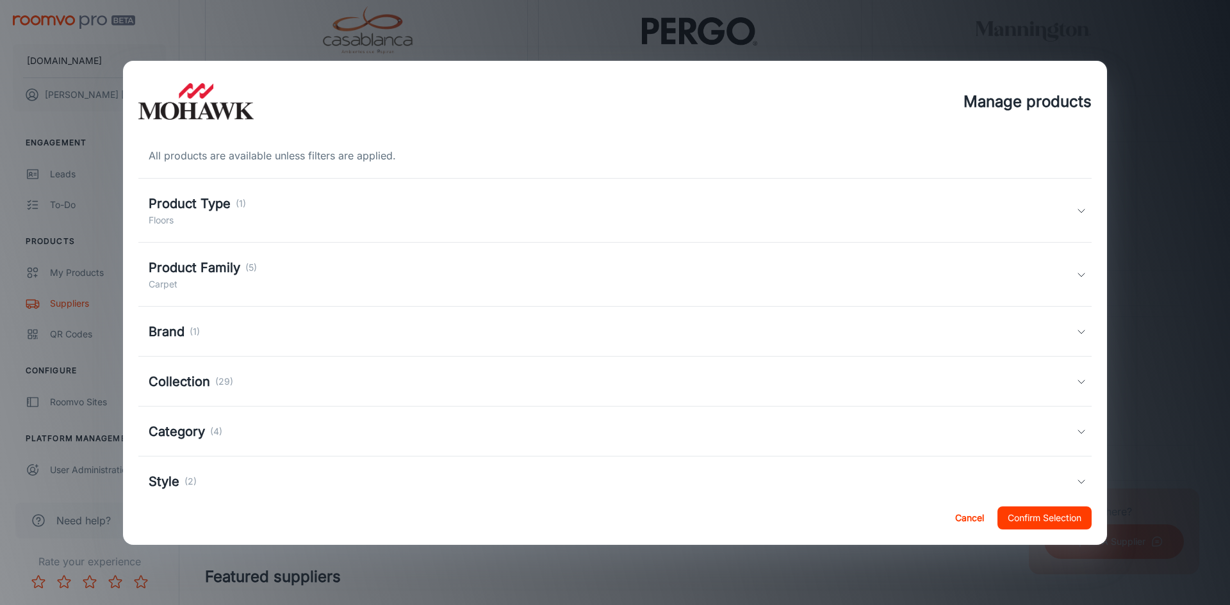
click at [1051, 208] on div "Product Type (1) Floors" at bounding box center [612, 210] width 927 height 33
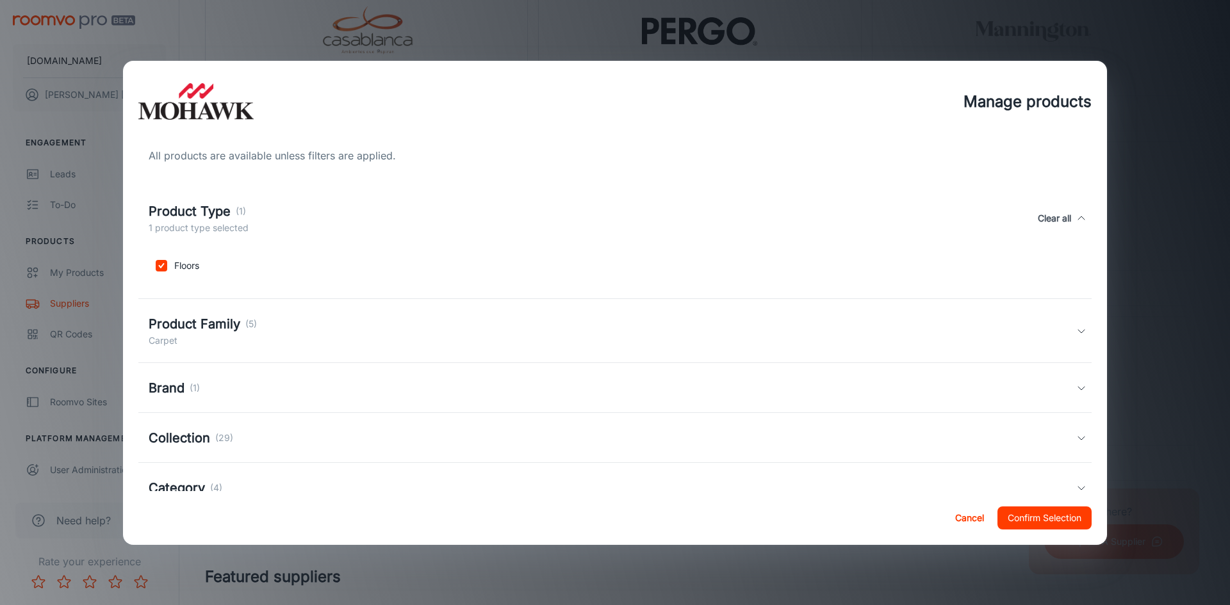
click at [1076, 330] on icon at bounding box center [1081, 331] width 10 height 10
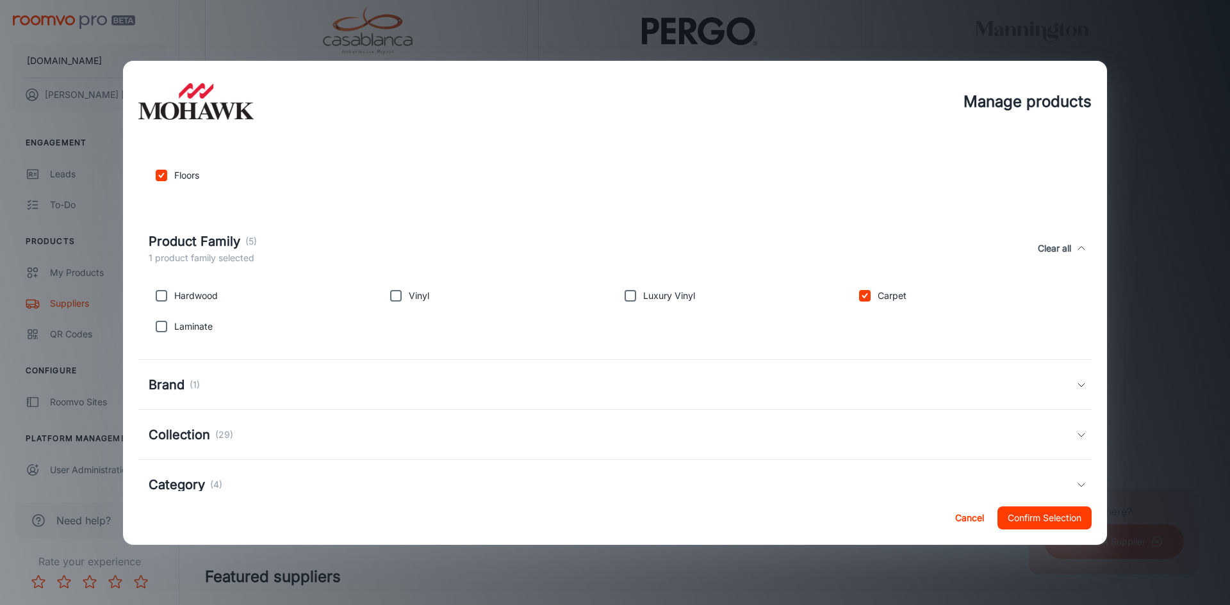
scroll to position [92, 0]
click at [160, 293] on input "checkbox" at bounding box center [162, 294] width 26 height 26
checkbox input "true"
click at [164, 326] on input "checkbox" at bounding box center [162, 325] width 26 height 26
checkbox input "true"
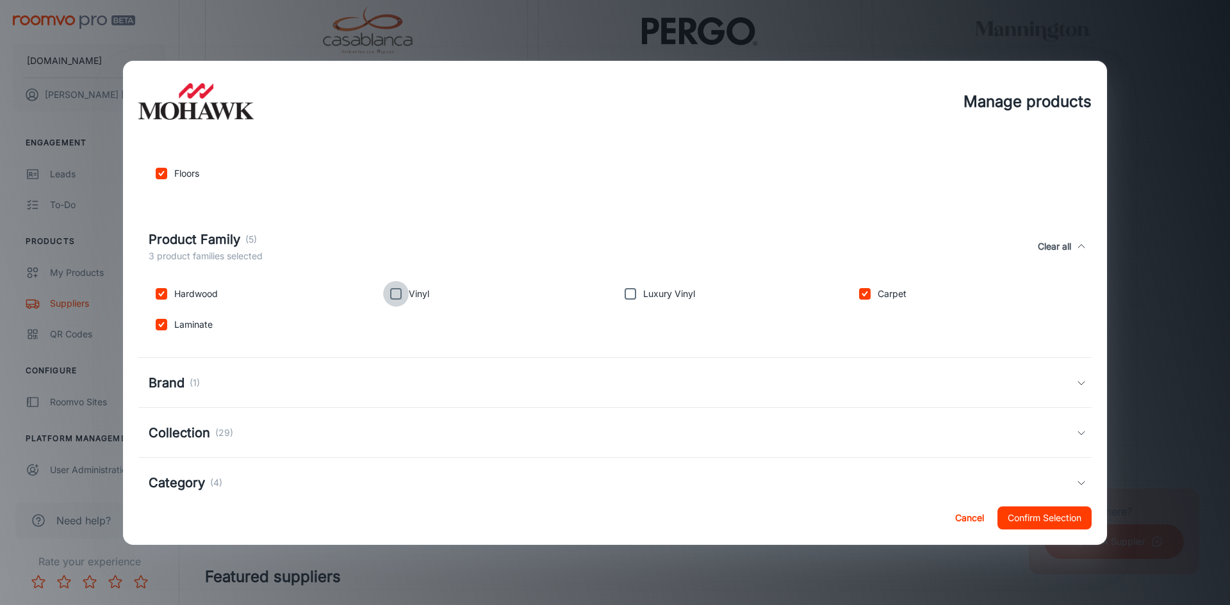
click at [394, 297] on input "checkbox" at bounding box center [396, 294] width 26 height 26
checkbox input "true"
click at [623, 288] on input "checkbox" at bounding box center [630, 294] width 26 height 26
checkbox input "true"
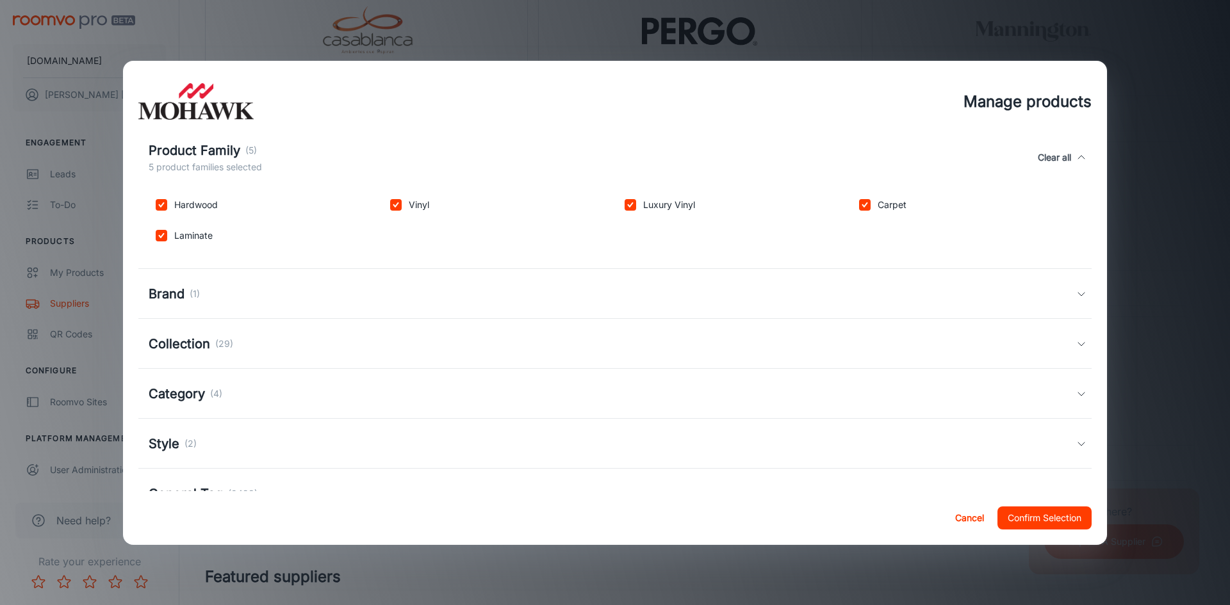
scroll to position [199, 0]
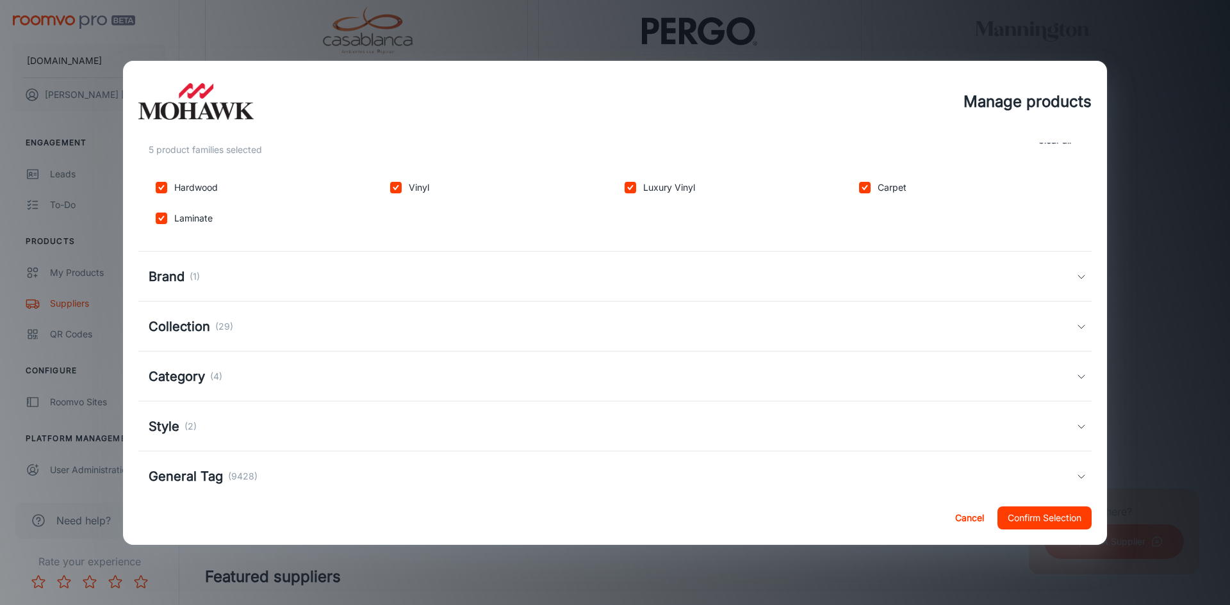
click at [1078, 275] on polyline at bounding box center [1081, 276] width 6 height 3
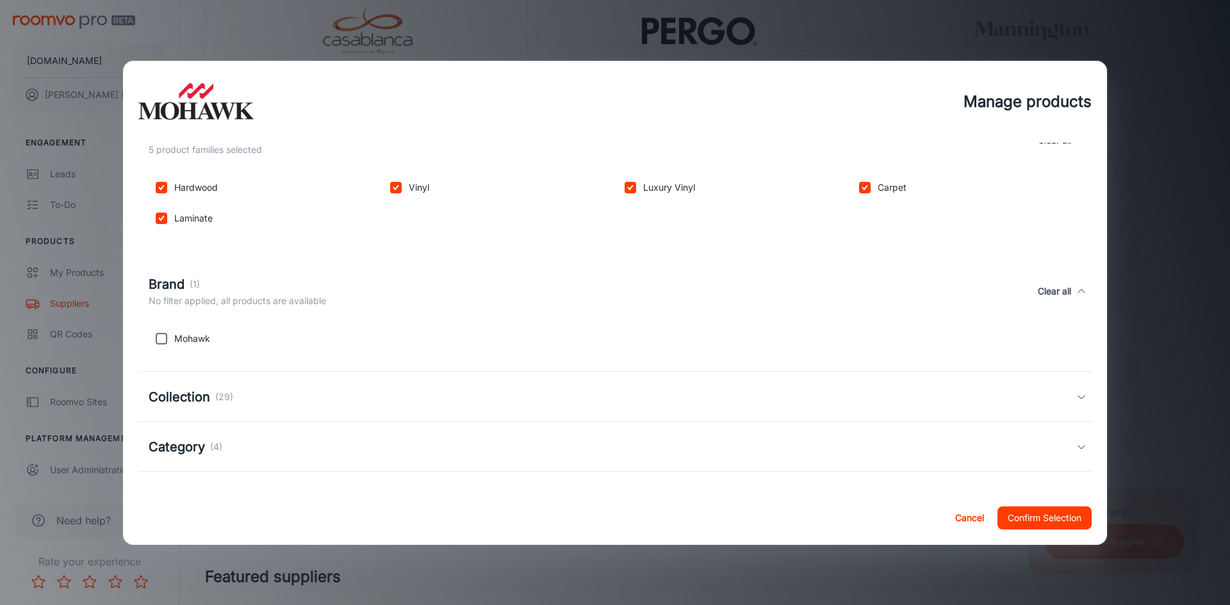
click at [1074, 275] on div "Brand (1) No filter applied, all products are available Clear all" at bounding box center [614, 291] width 953 height 59
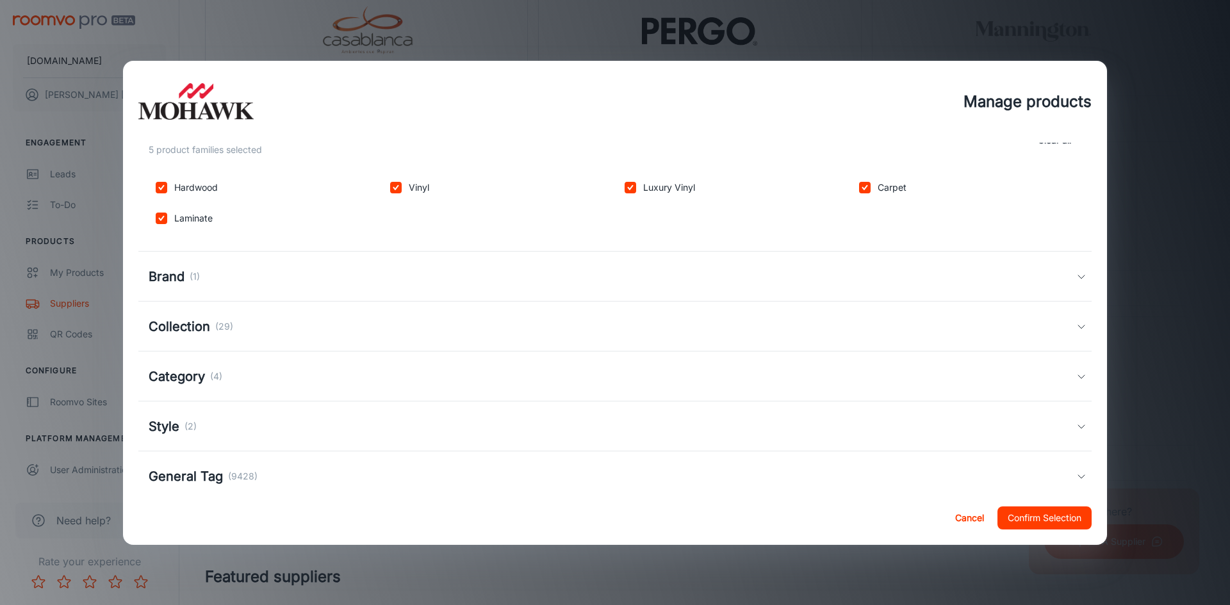
click at [1078, 275] on polyline at bounding box center [1081, 276] width 6 height 3
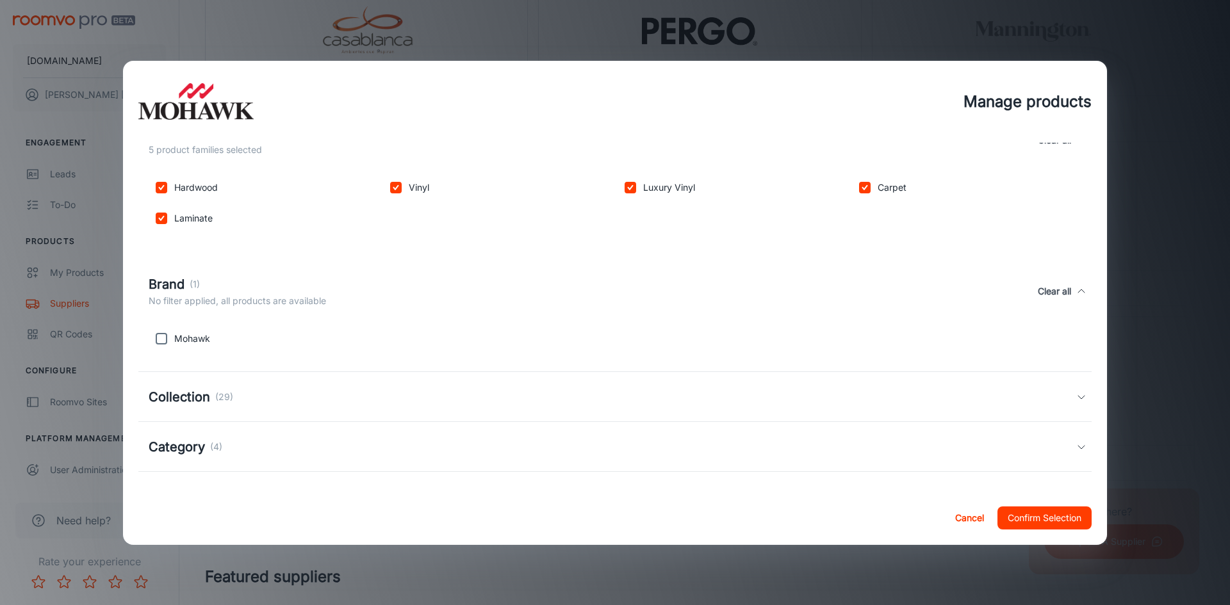
click at [1074, 275] on div "Brand (1) No filter applied, all products are available Clear all" at bounding box center [614, 291] width 953 height 59
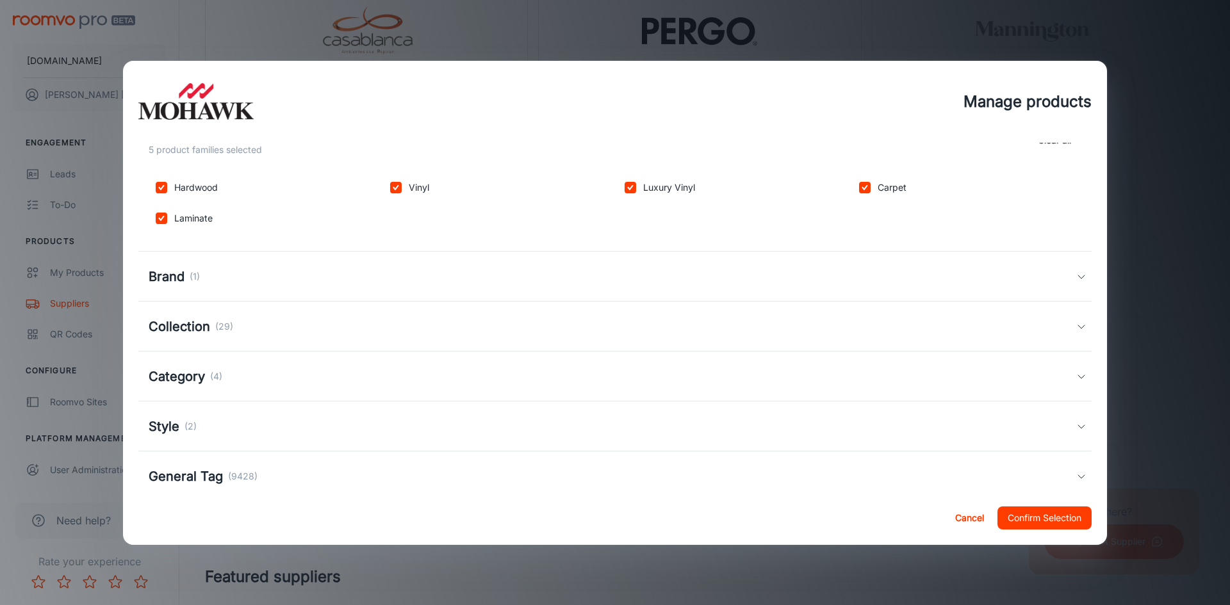
click at [1067, 384] on div "Category (4)" at bounding box center [614, 377] width 953 height 50
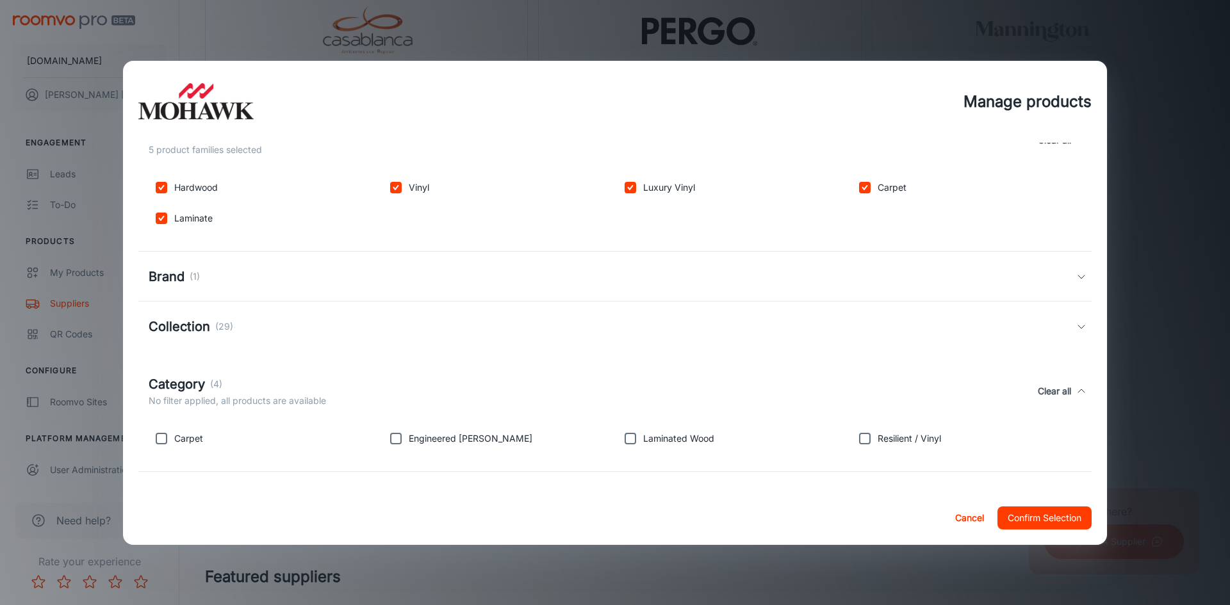
click at [163, 438] on input "checkbox" at bounding box center [162, 439] width 26 height 26
checkbox input "true"
click at [401, 436] on input "checkbox" at bounding box center [396, 439] width 26 height 26
checkbox input "true"
click at [648, 437] on p "Laminated Wood" at bounding box center [678, 439] width 71 height 14
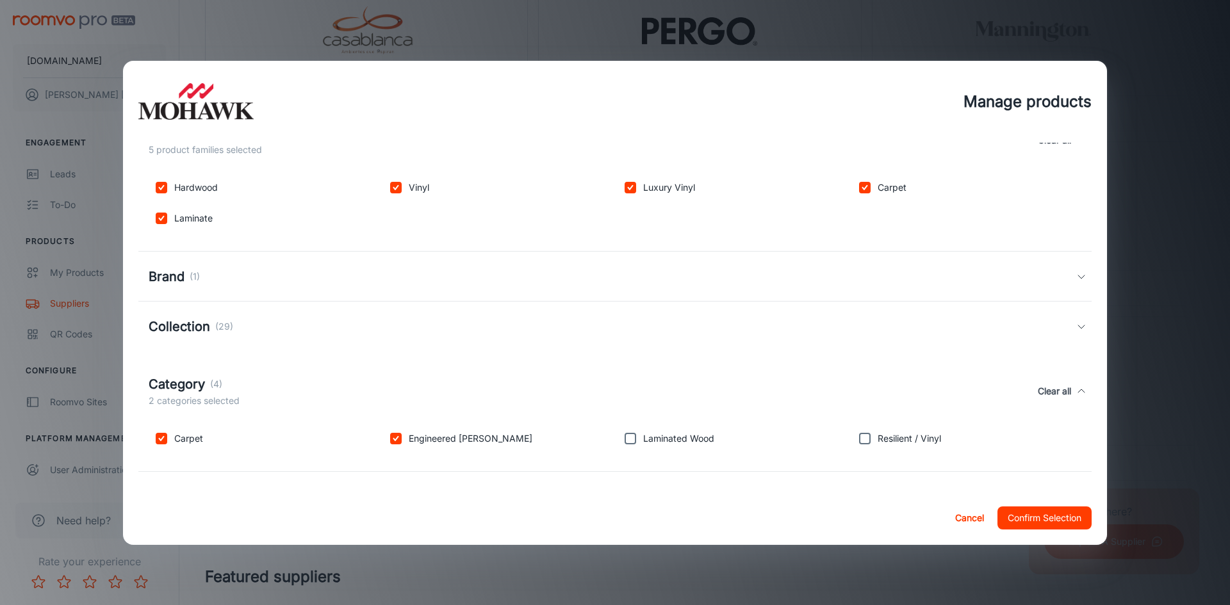
click at [632, 436] on input "checkbox" at bounding box center [630, 439] width 26 height 26
checkbox input "true"
click at [865, 439] on input "checkbox" at bounding box center [865, 439] width 26 height 26
checkbox input "true"
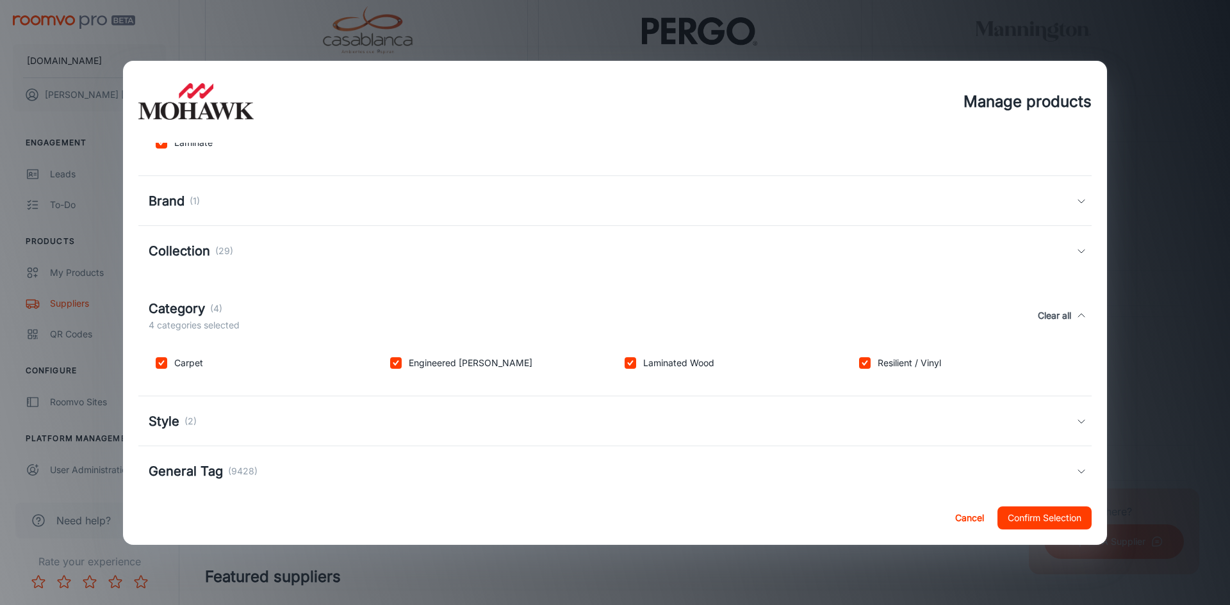
scroll to position [295, 0]
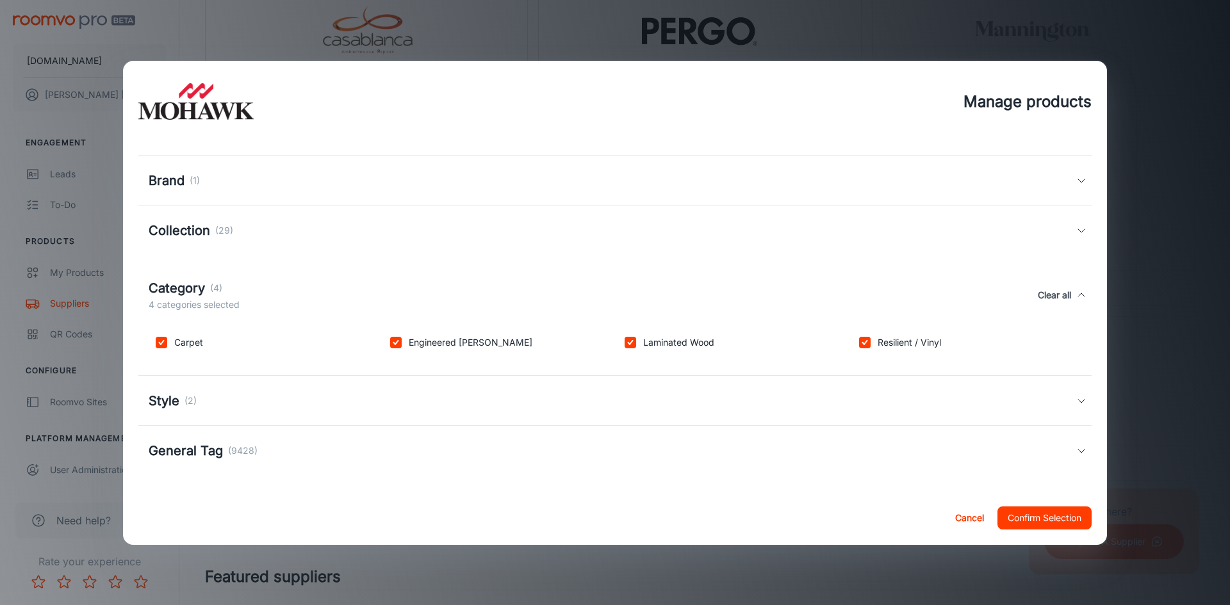
click at [1081, 401] on div "All products are available unless filters are applied. Product Type (1) 1 produ…" at bounding box center [615, 317] width 984 height 348
click at [1077, 397] on div "Style (2)" at bounding box center [614, 401] width 953 height 50
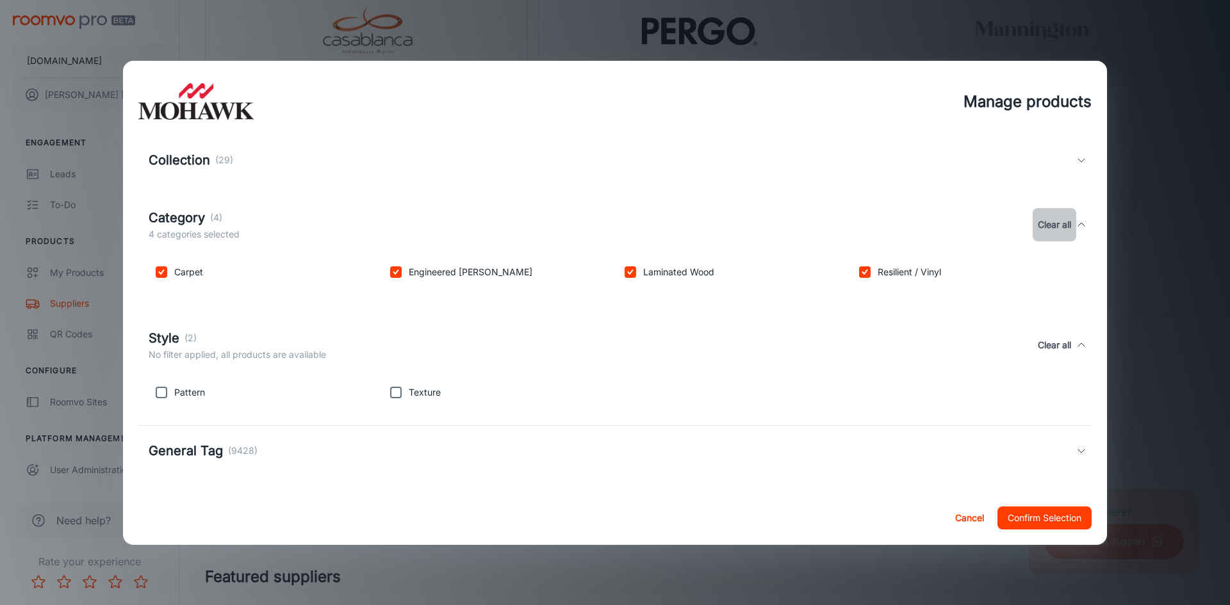
click at [1045, 229] on button "Clear all" at bounding box center [1055, 224] width 44 height 33
checkbox input "false"
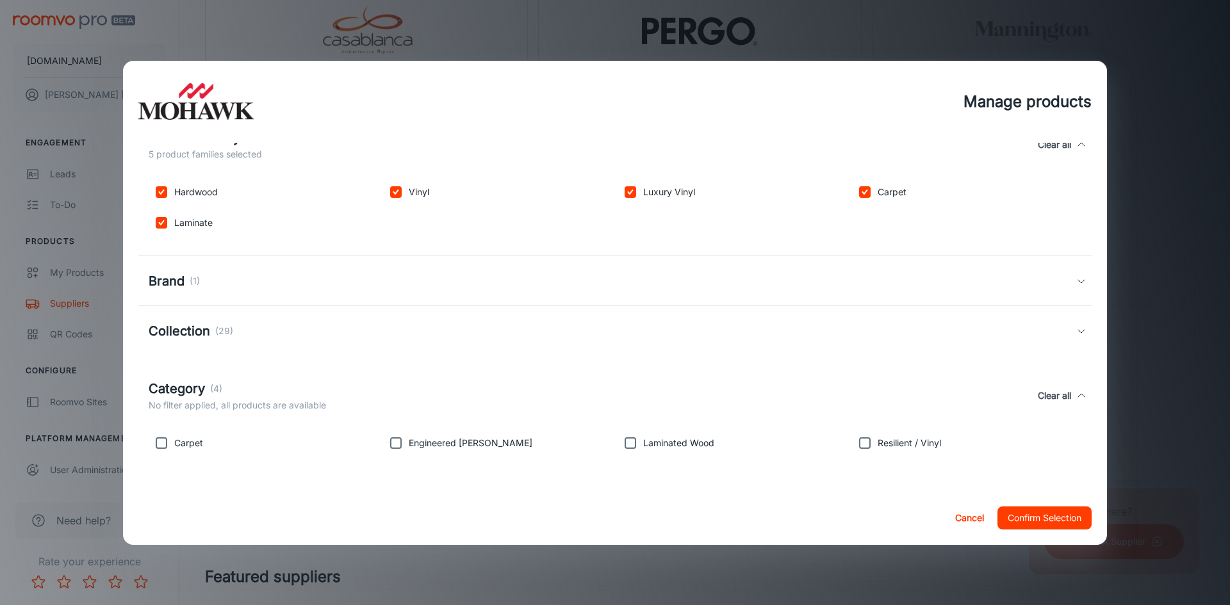
scroll to position [165, 0]
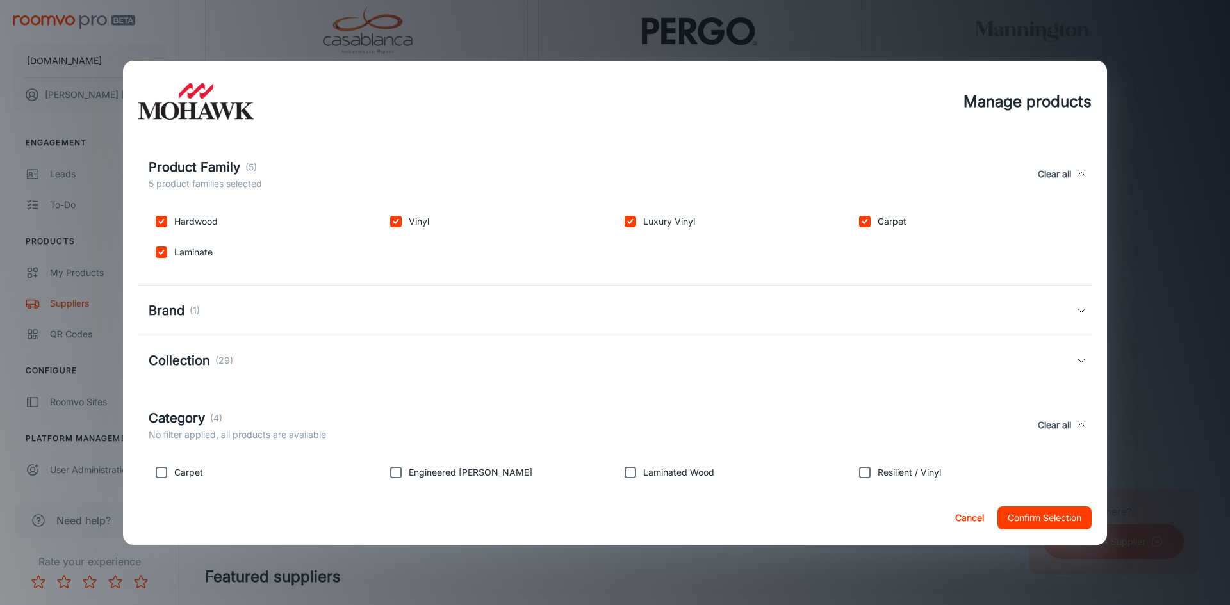
click at [1076, 362] on icon at bounding box center [1081, 360] width 10 height 10
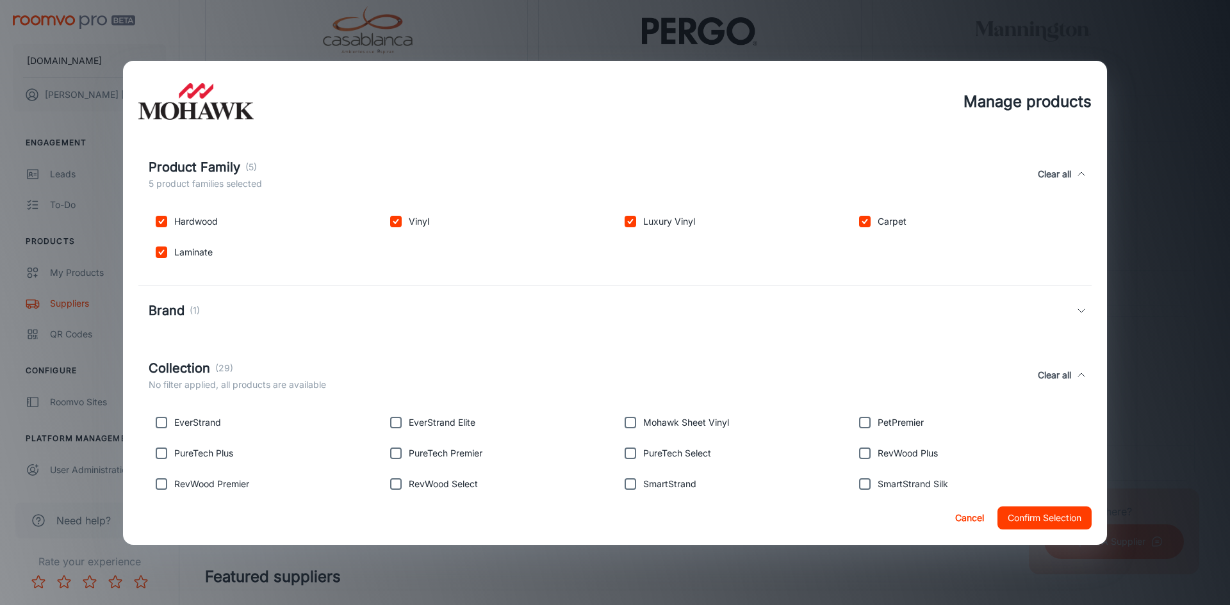
click at [1073, 362] on div "Collection (29) No filter applied, all products are available Clear all" at bounding box center [614, 375] width 953 height 59
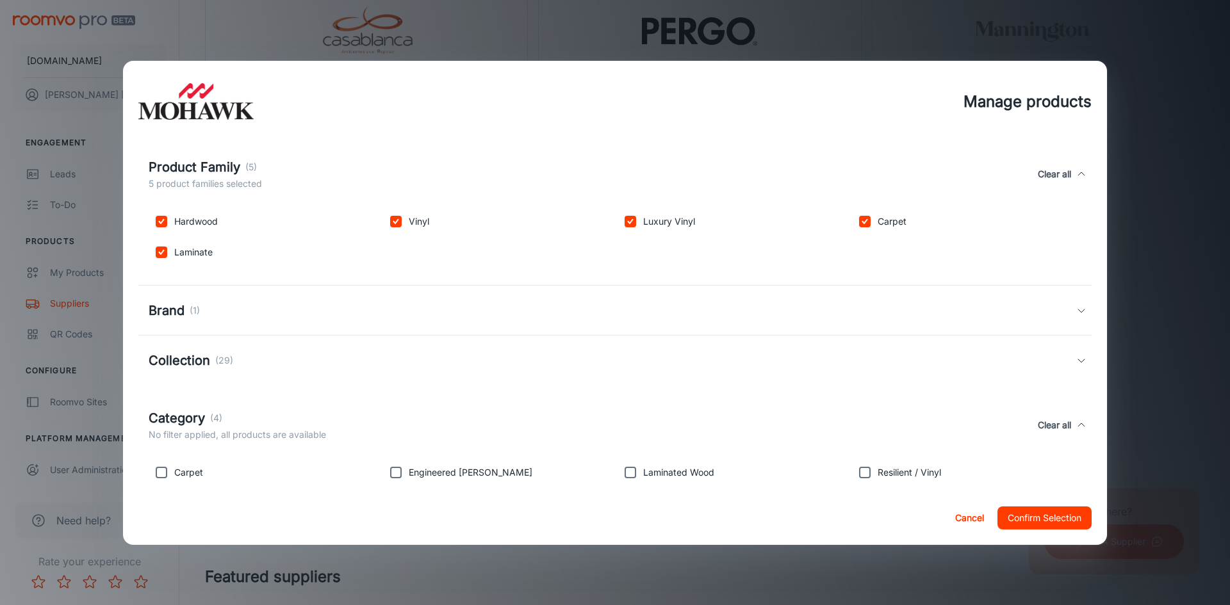
click at [1076, 307] on icon at bounding box center [1081, 311] width 10 height 10
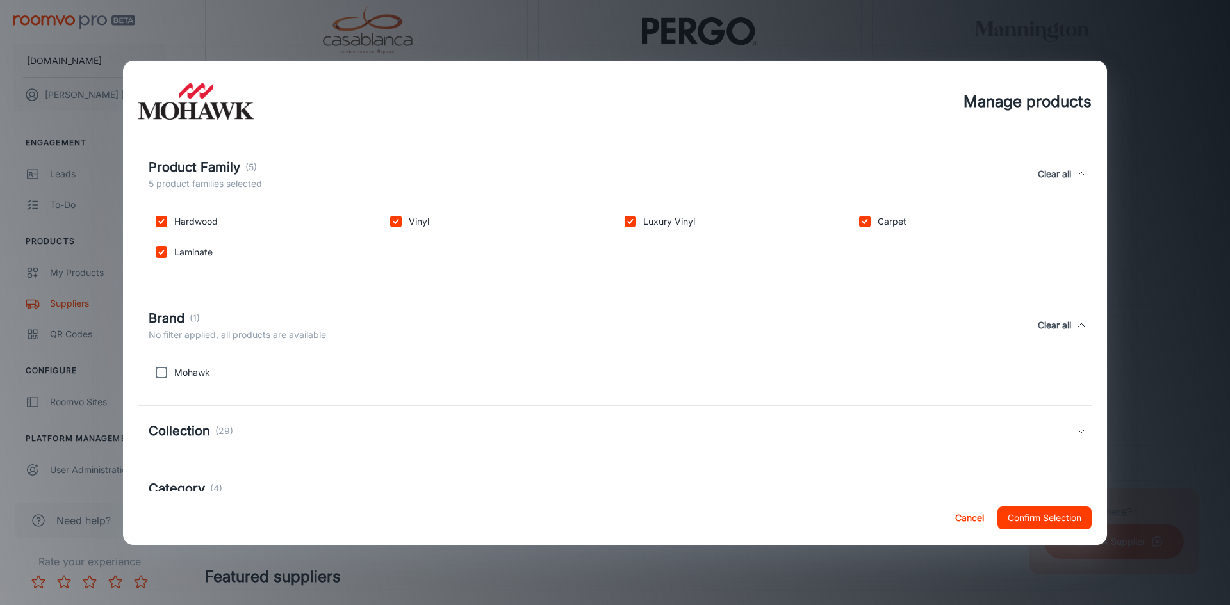
click at [1072, 307] on div "Brand (1) No filter applied, all products are available Clear all" at bounding box center [614, 325] width 953 height 59
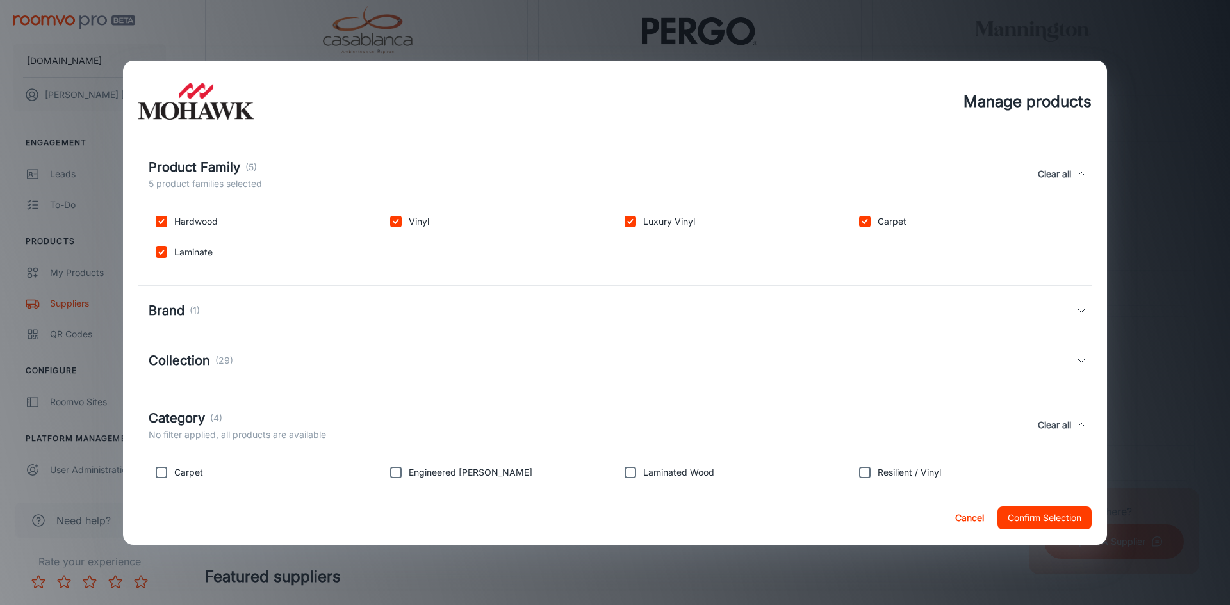
click at [1063, 175] on button "Clear all" at bounding box center [1055, 174] width 44 height 33
checkbox input "false"
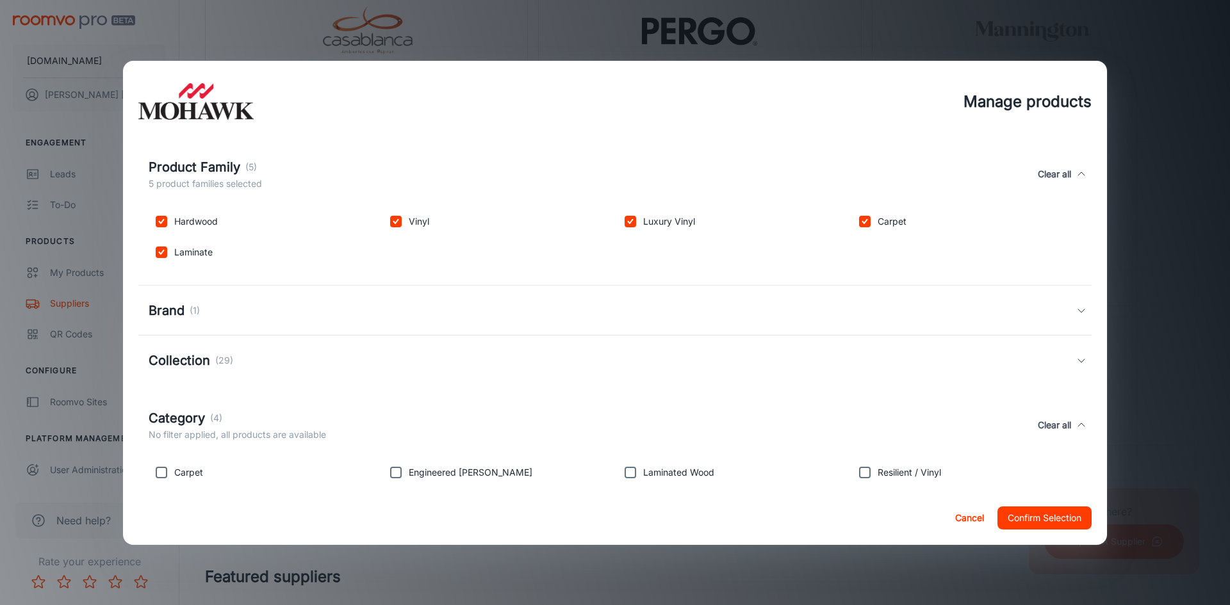
checkbox input "false"
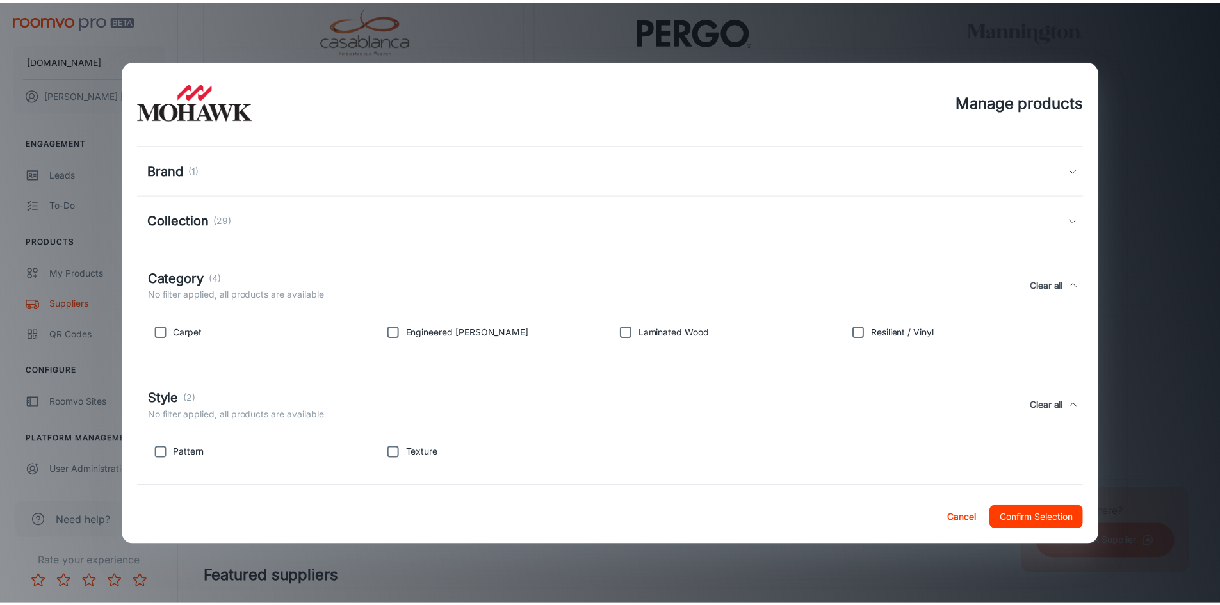
scroll to position [365, 0]
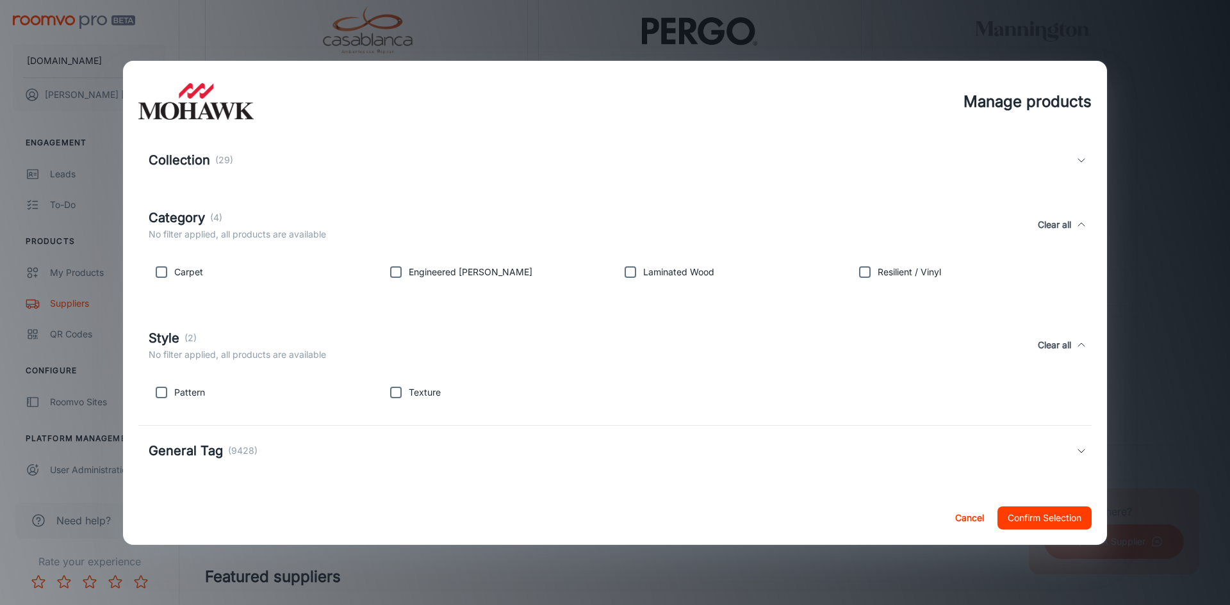
click at [1076, 449] on icon at bounding box center [1081, 451] width 10 height 10
click at [1043, 524] on button "Confirm Selection" at bounding box center [1044, 518] width 94 height 23
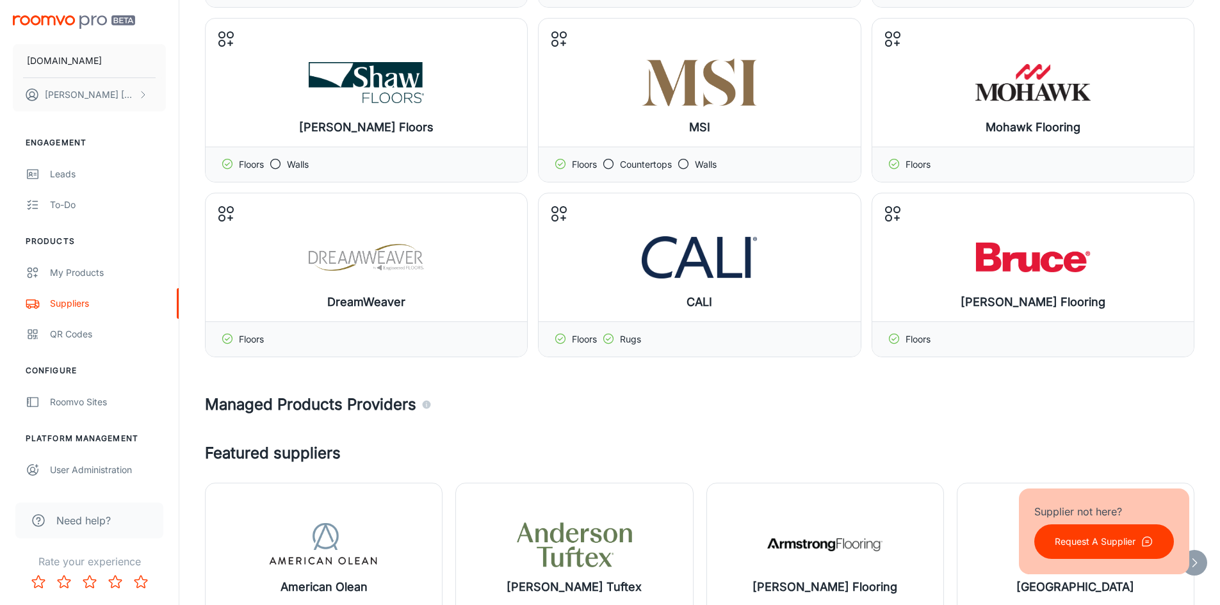
scroll to position [106, 0]
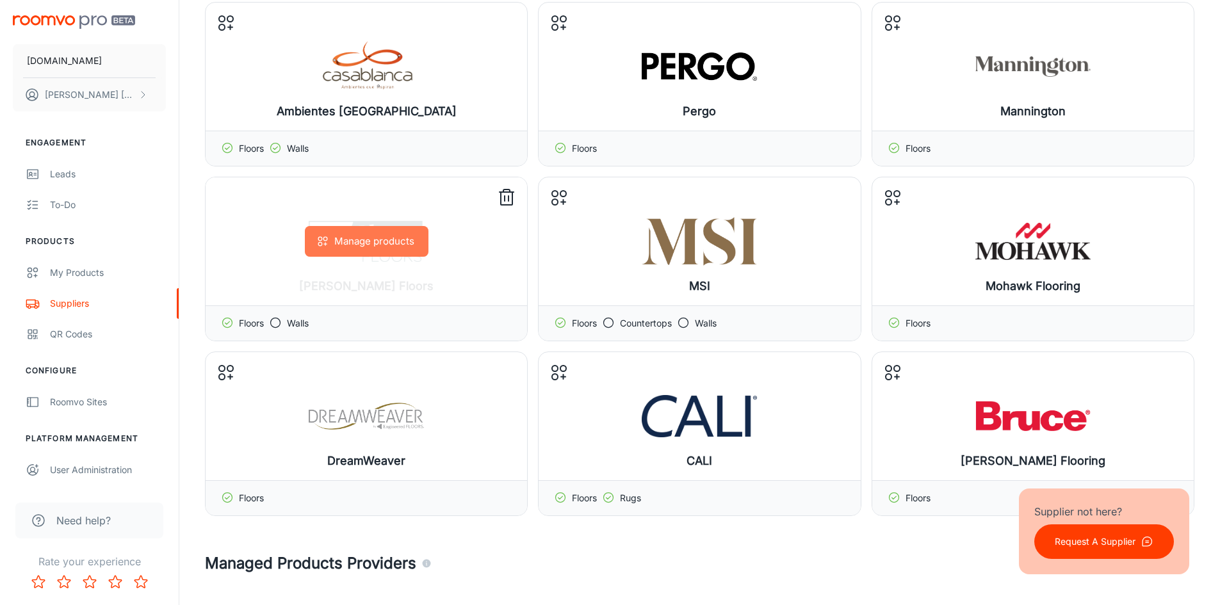
click at [382, 239] on button "Manage products" at bounding box center [367, 241] width 124 height 31
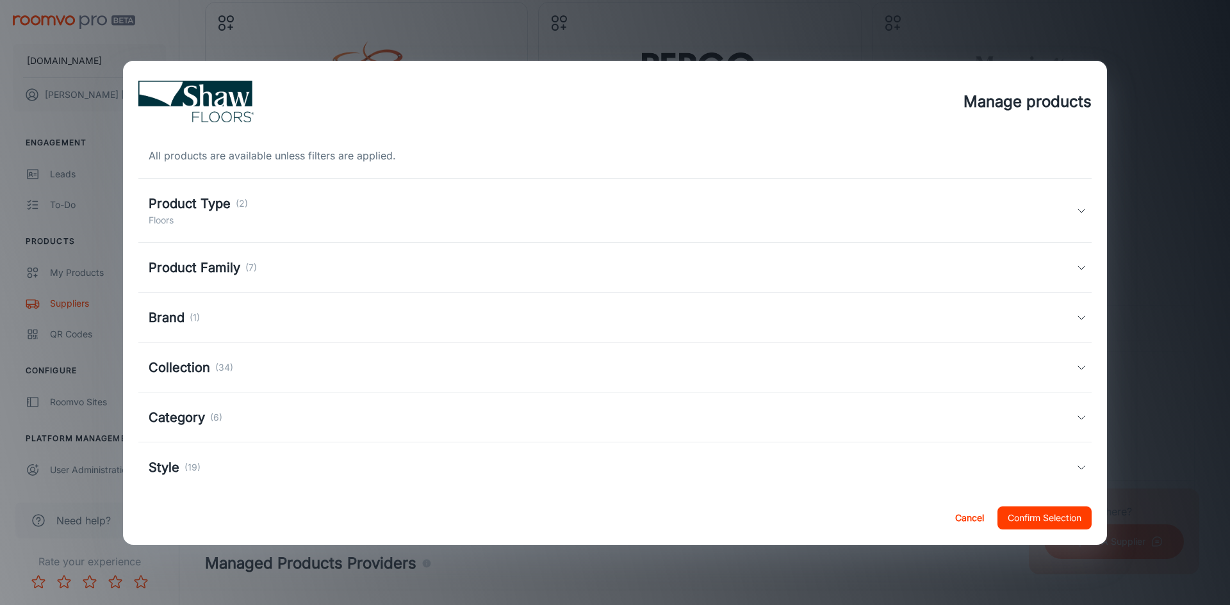
click at [965, 521] on button "Cancel" at bounding box center [969, 518] width 41 height 23
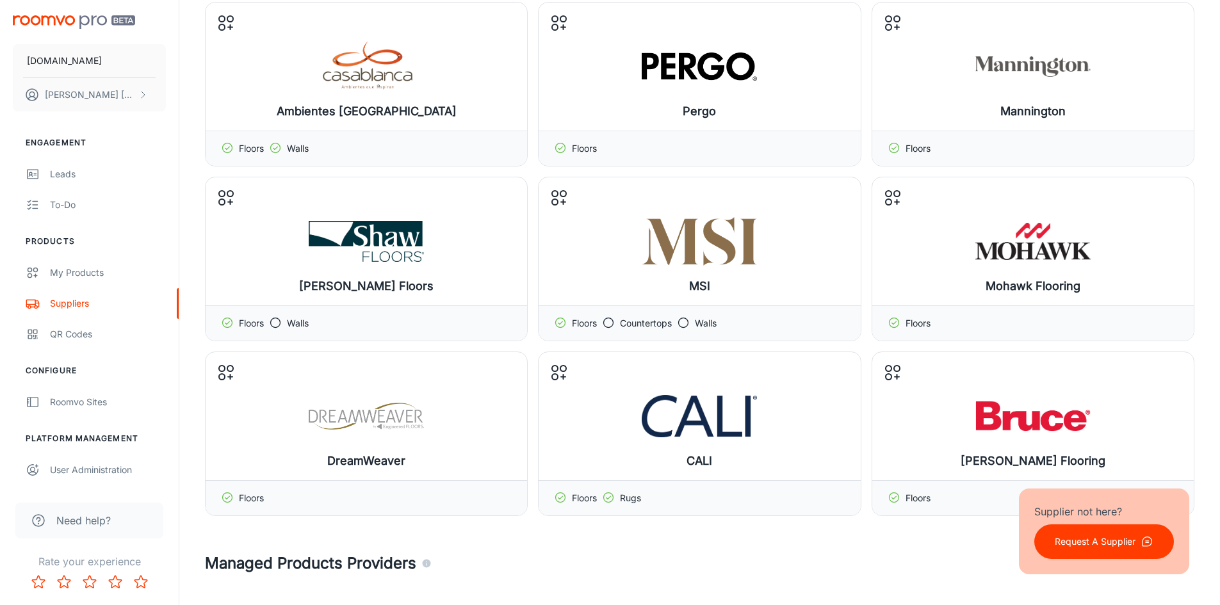
scroll to position [0, 0]
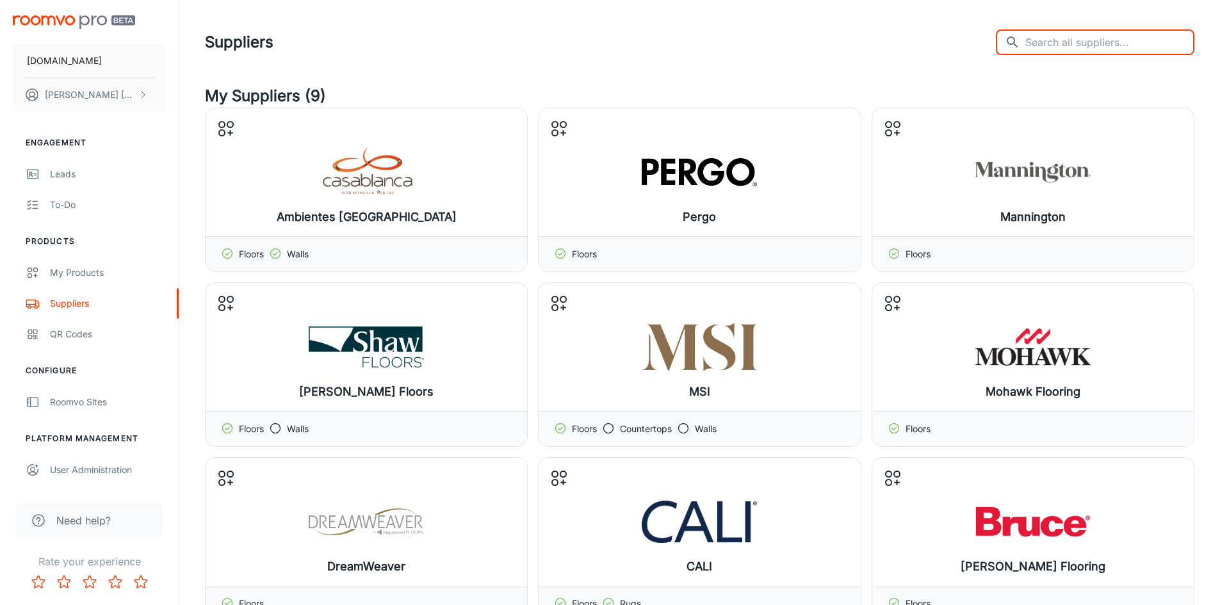
click at [1101, 37] on input "text" at bounding box center [1109, 42] width 169 height 26
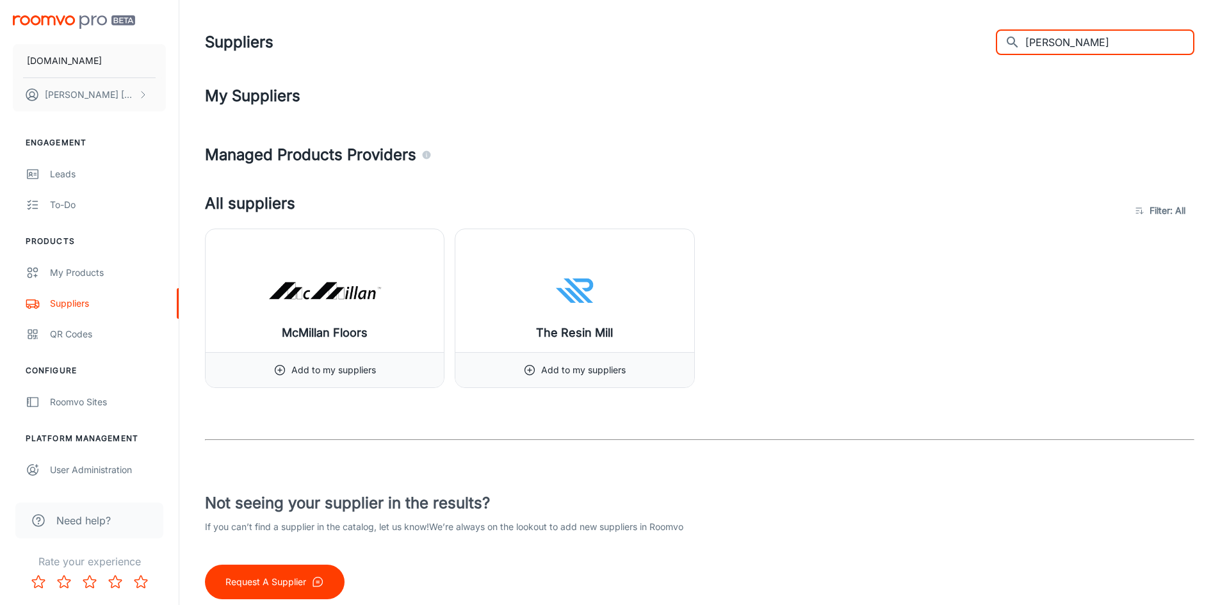
type input "milliken"
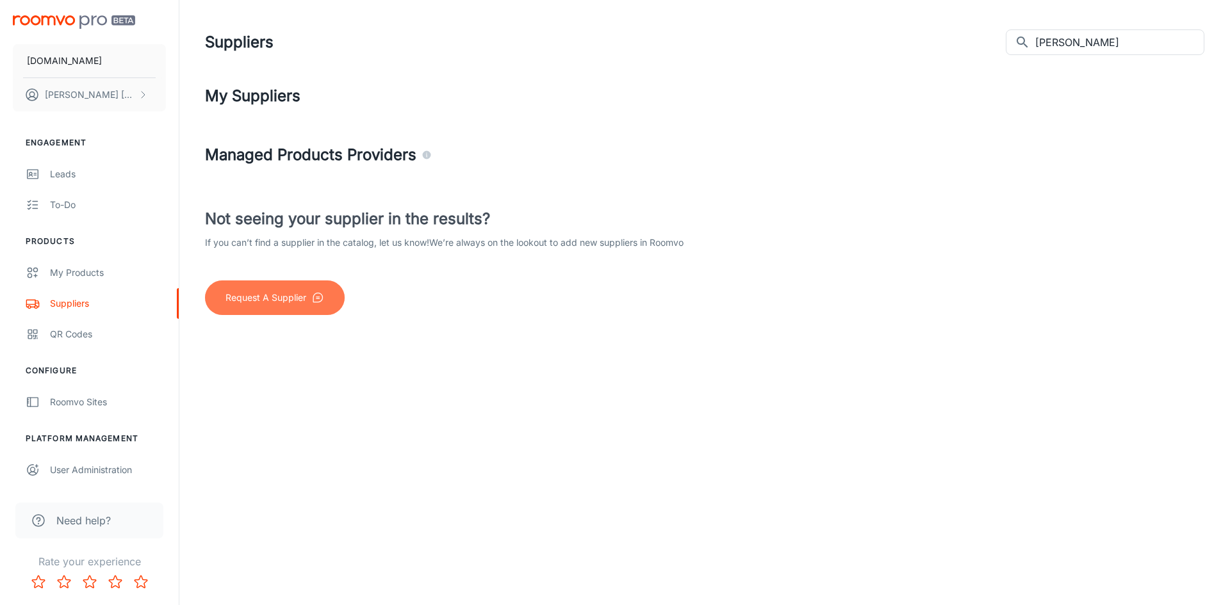
click at [286, 304] on p "Request A Supplier" at bounding box center [265, 298] width 81 height 14
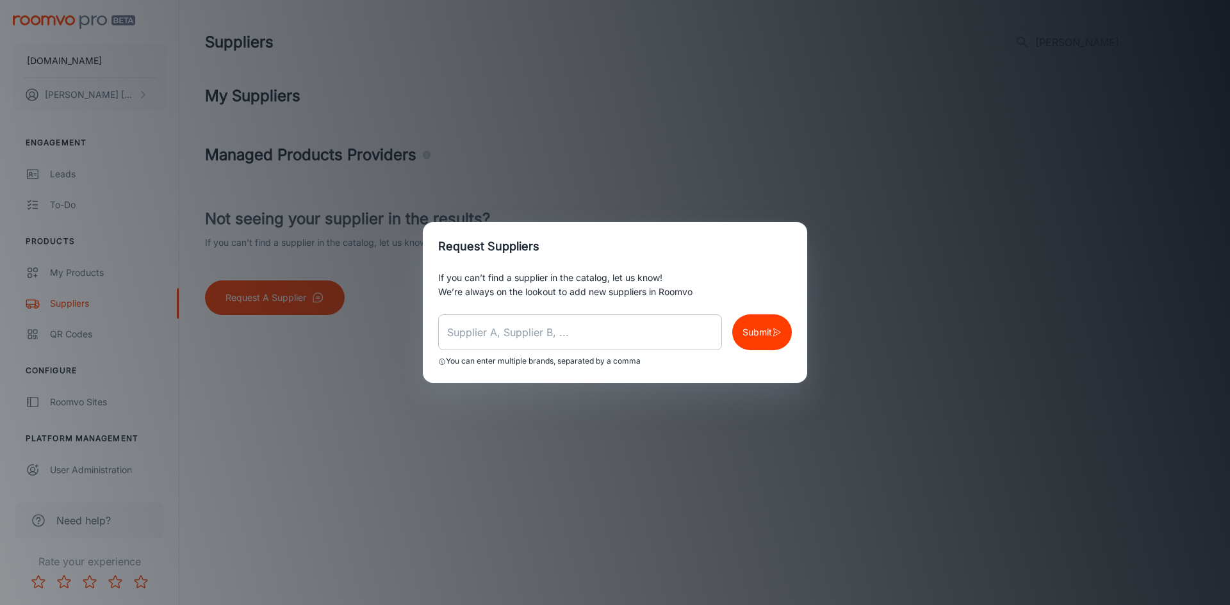
click at [500, 339] on input "text" at bounding box center [580, 332] width 284 height 36
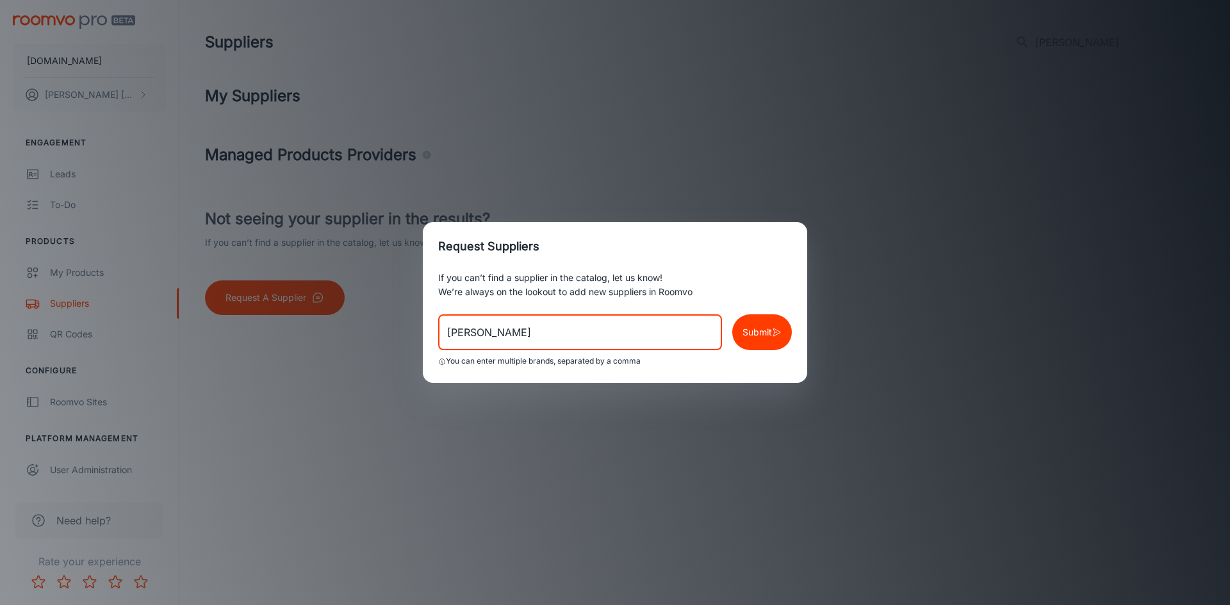
type input "Milliken"
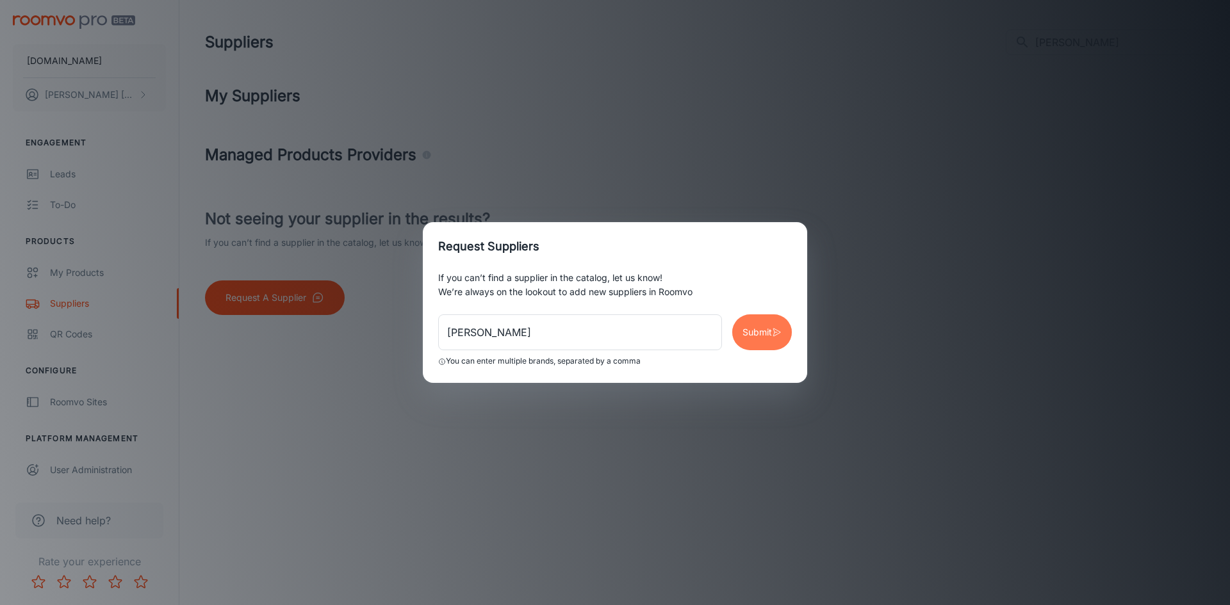
click at [757, 336] on p "Submit" at bounding box center [756, 332] width 29 height 14
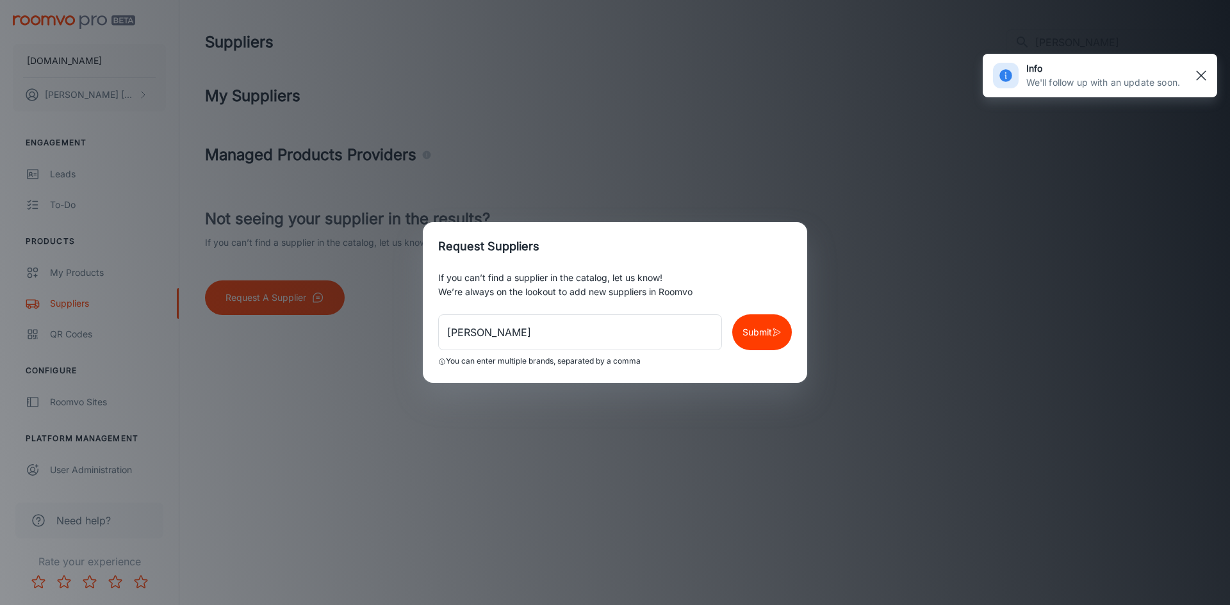
click at [1201, 73] on rect "button" at bounding box center [1200, 75] width 15 height 15
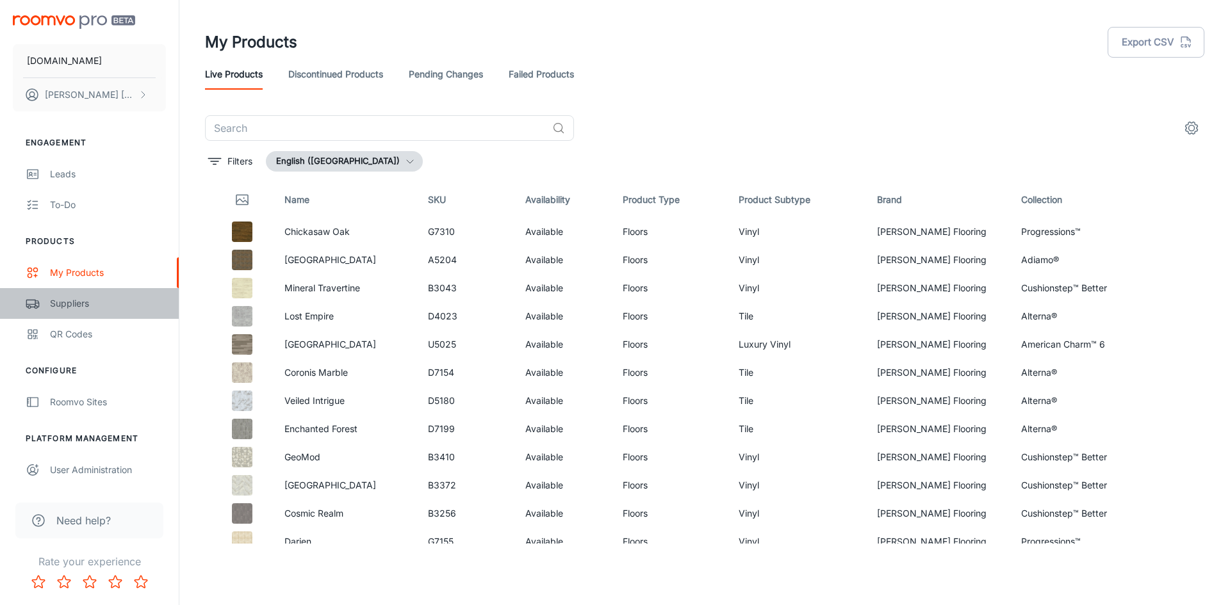
click at [70, 306] on div "Suppliers" at bounding box center [108, 304] width 116 height 14
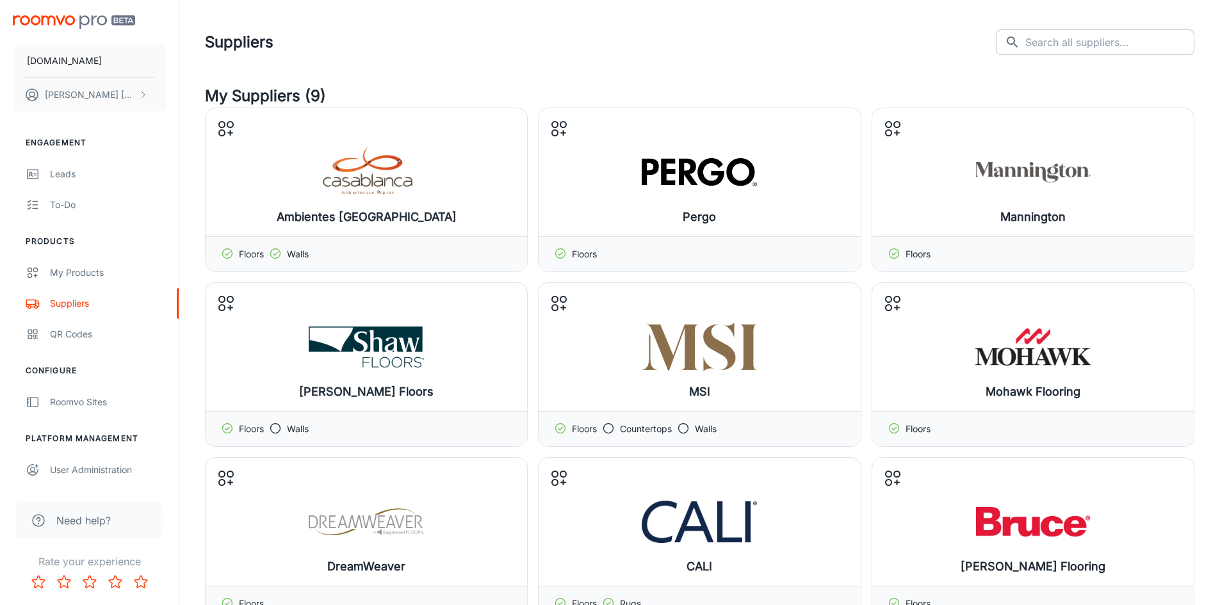
click at [1097, 47] on input "text" at bounding box center [1109, 42] width 169 height 26
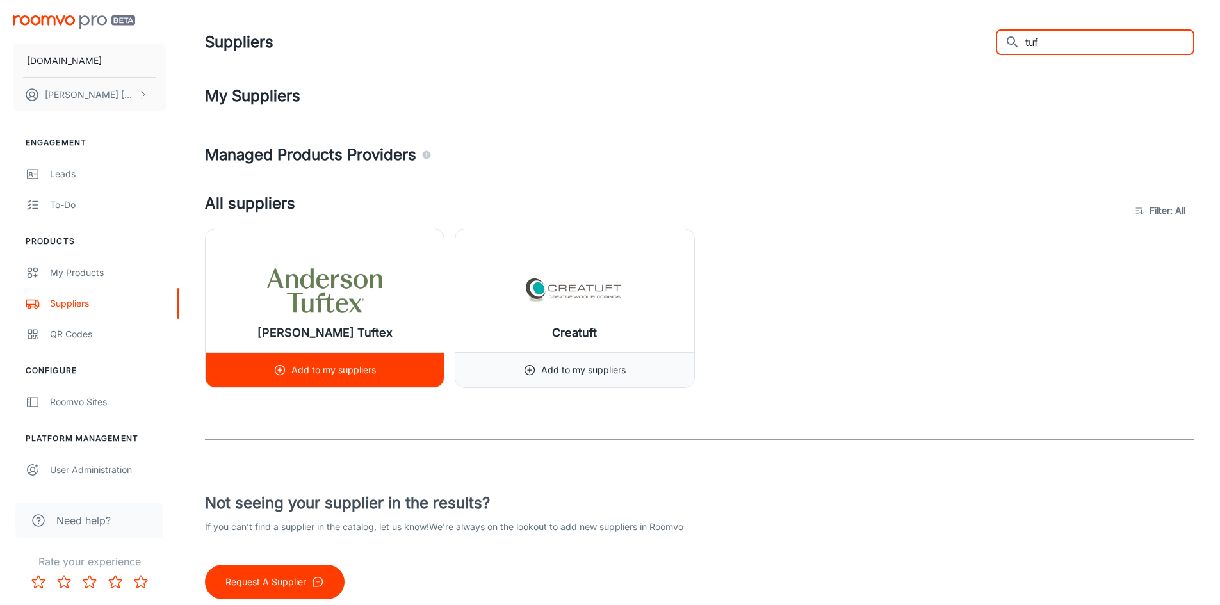
type input "tuf"
click at [337, 302] on img at bounding box center [324, 290] width 115 height 51
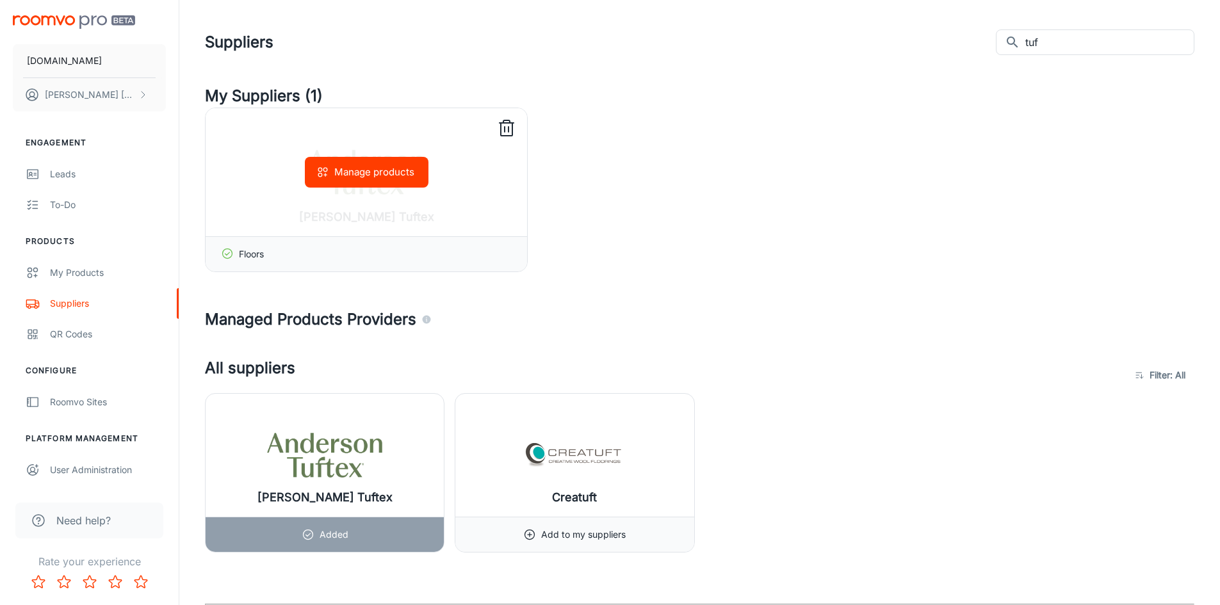
click at [384, 170] on button "Manage products" at bounding box center [367, 172] width 124 height 31
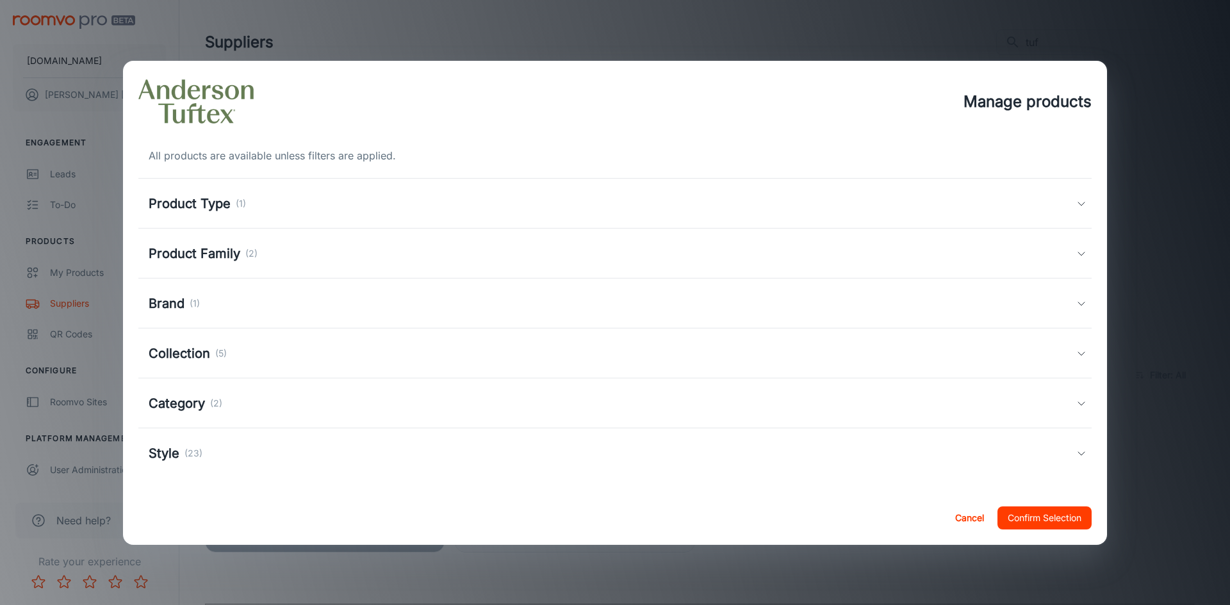
click at [1077, 249] on div "Product Family (2)" at bounding box center [614, 254] width 953 height 50
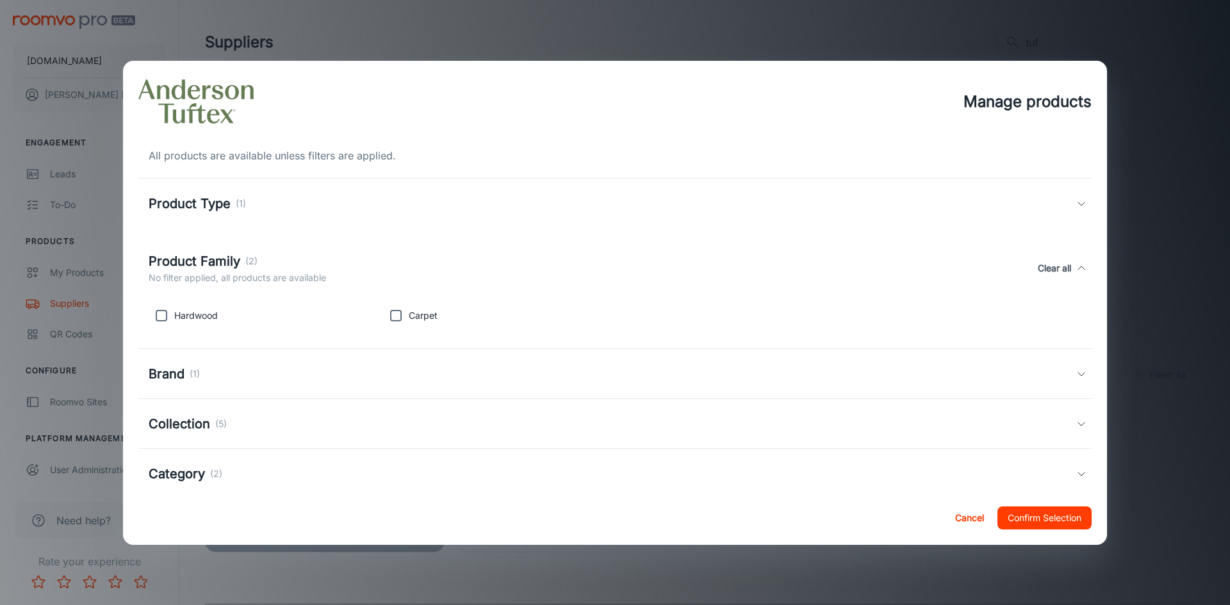
click at [1077, 249] on div "Product Family (2) No filter applied, all products are available Clear all" at bounding box center [614, 268] width 953 height 59
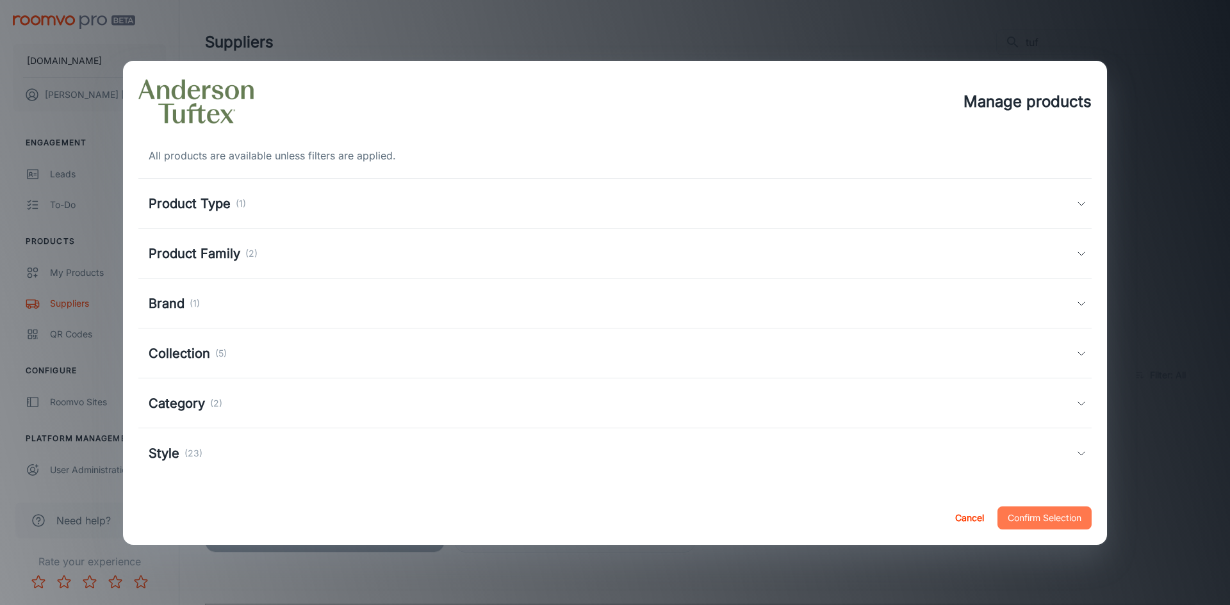
click at [1053, 519] on button "Confirm Selection" at bounding box center [1044, 518] width 94 height 23
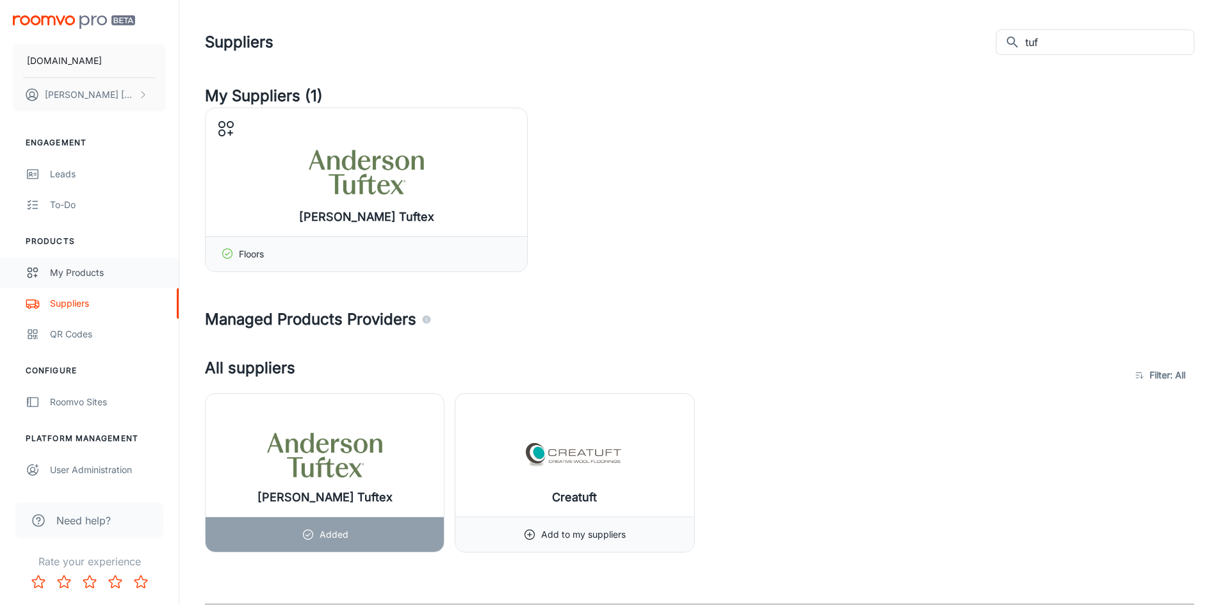
click at [84, 276] on div "My Products" at bounding box center [108, 273] width 116 height 14
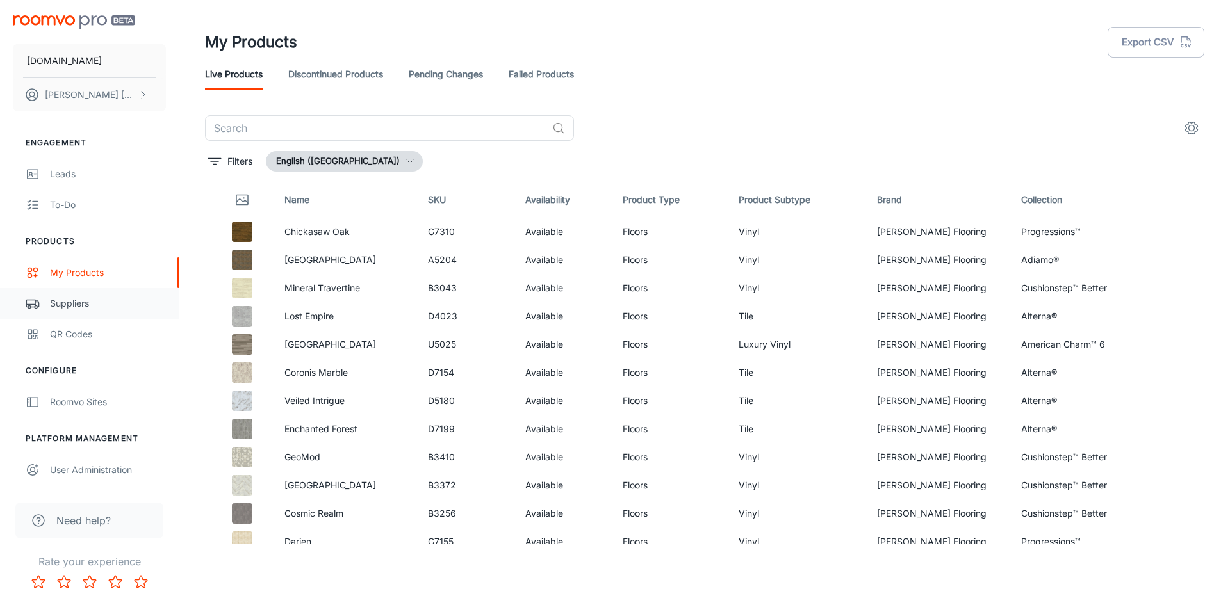
click at [69, 306] on div "Suppliers" at bounding box center [108, 304] width 116 height 14
